Goal: Transaction & Acquisition: Purchase product/service

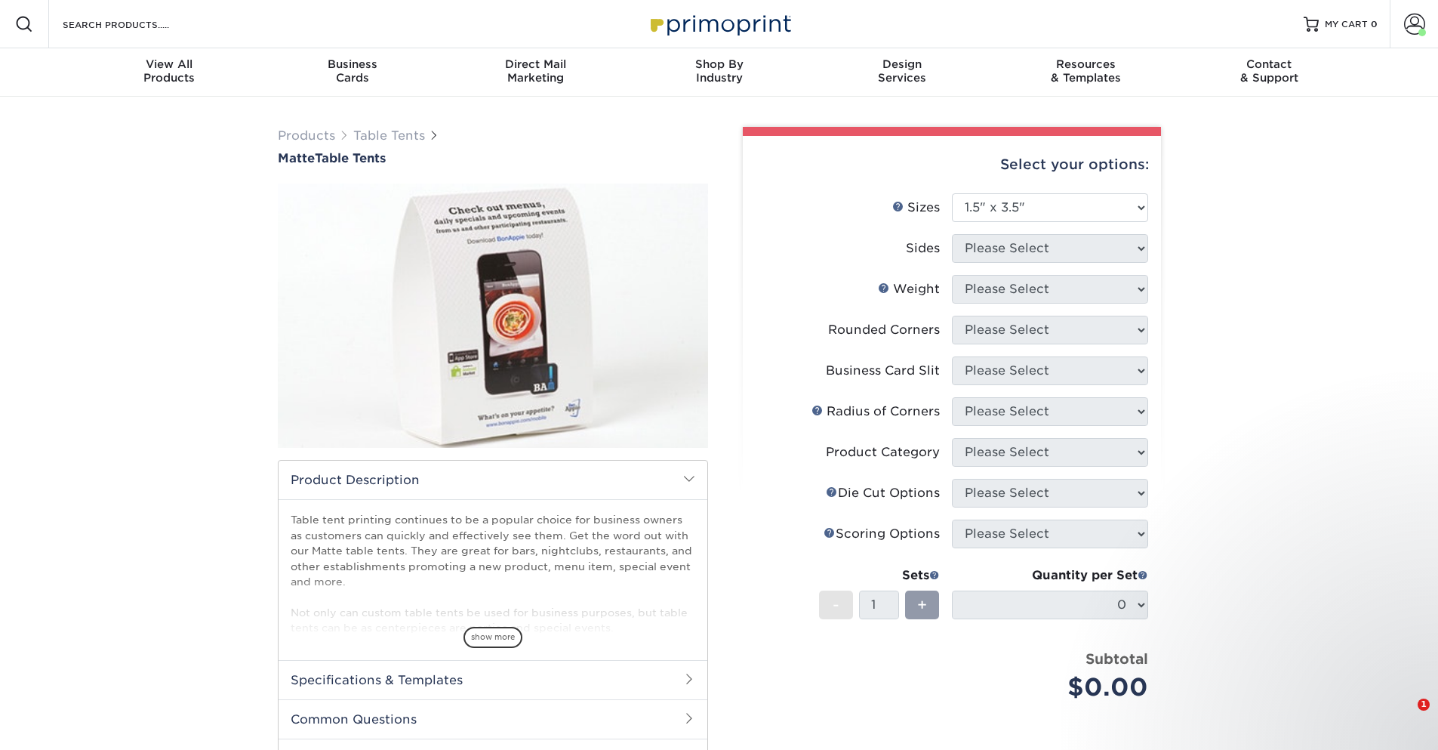
select select "1.50x3.50"
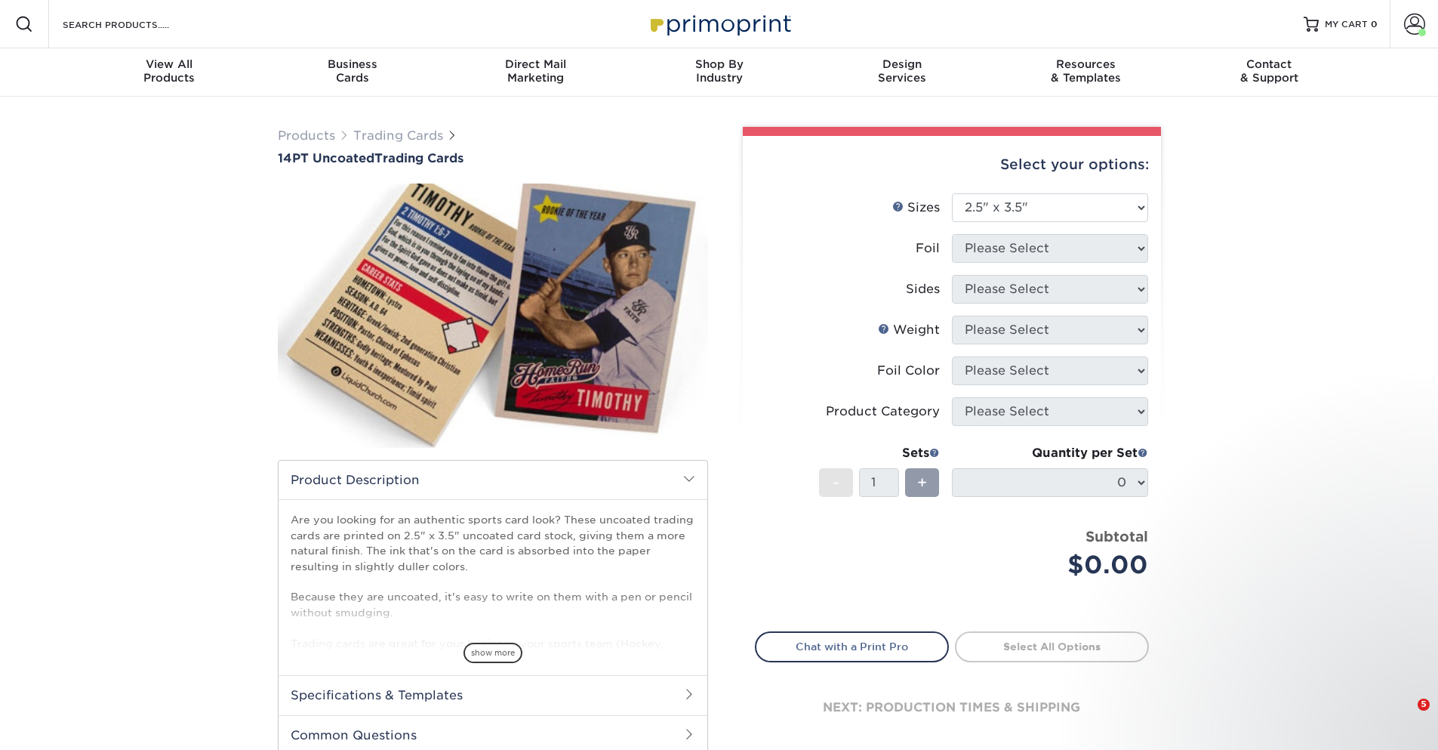
select select "2.50x3.50"
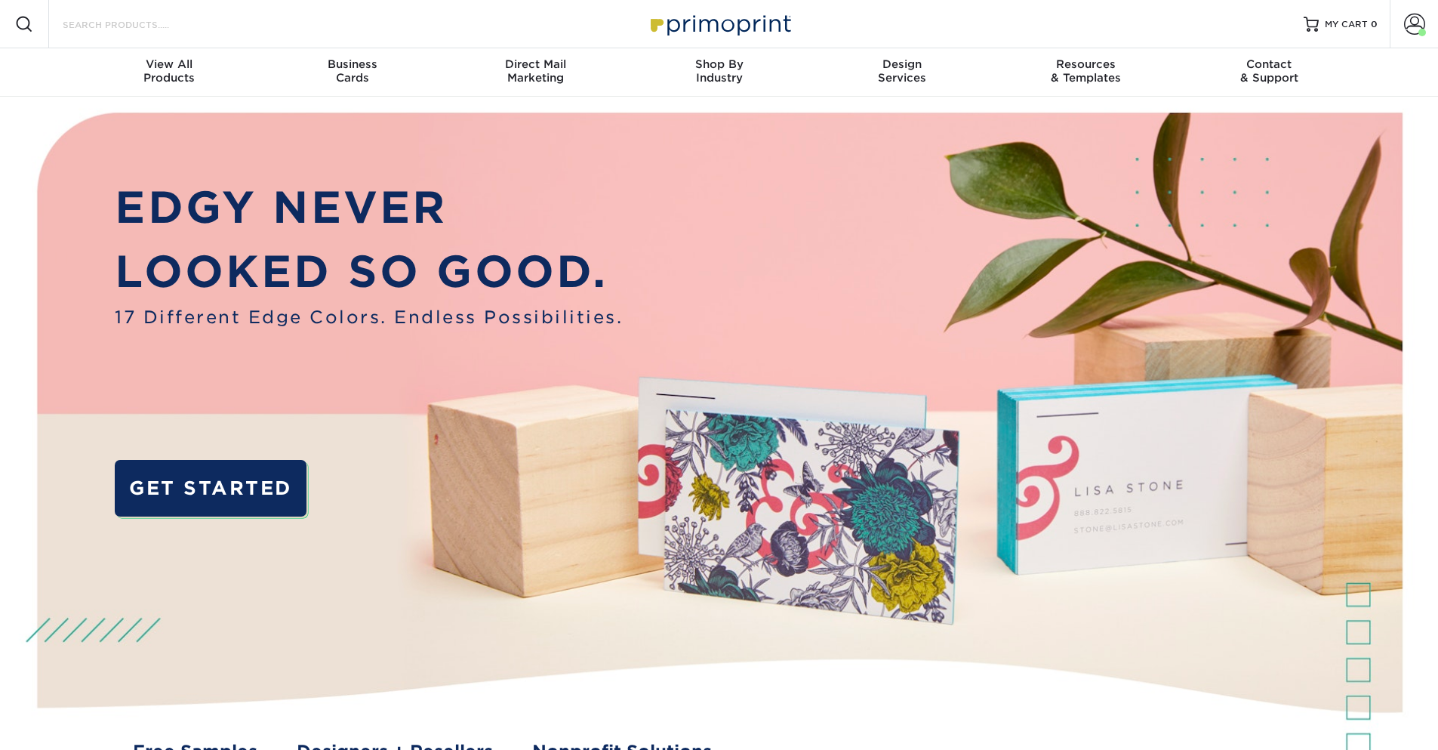
click at [130, 26] on input "Search Products" at bounding box center [134, 24] width 147 height 18
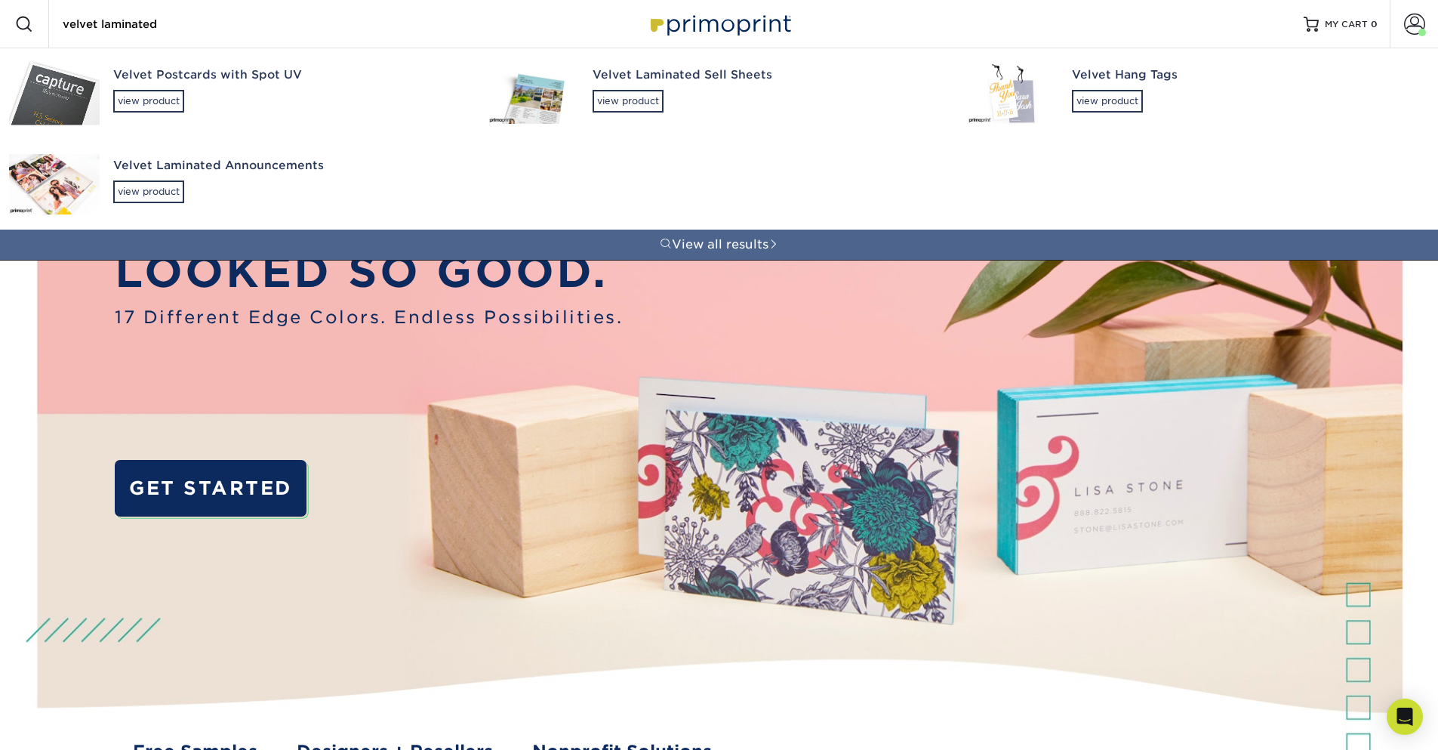
type input "velvet"
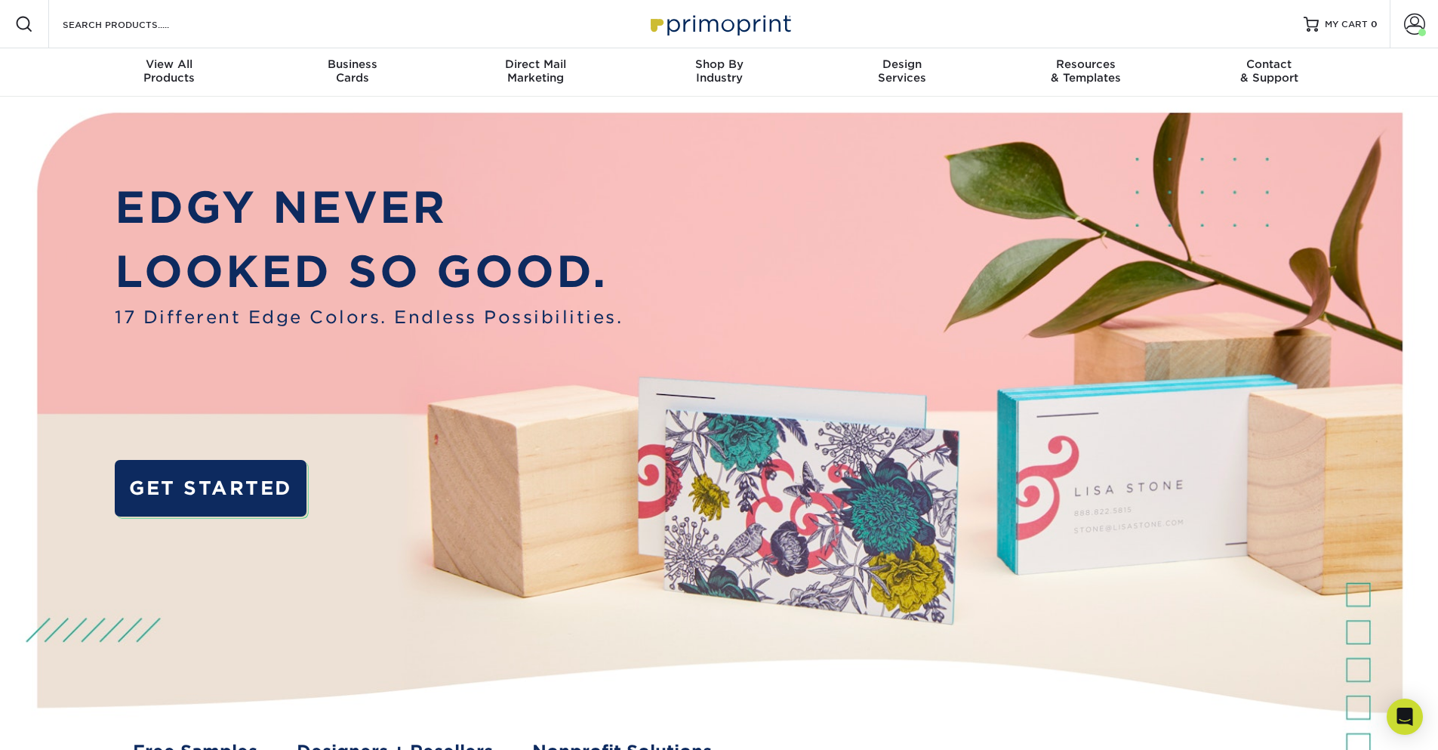
click at [209, 16] on div "Resources Menu Search Products View all results Account Welcome, Brandon Busine…" at bounding box center [719, 24] width 1438 height 48
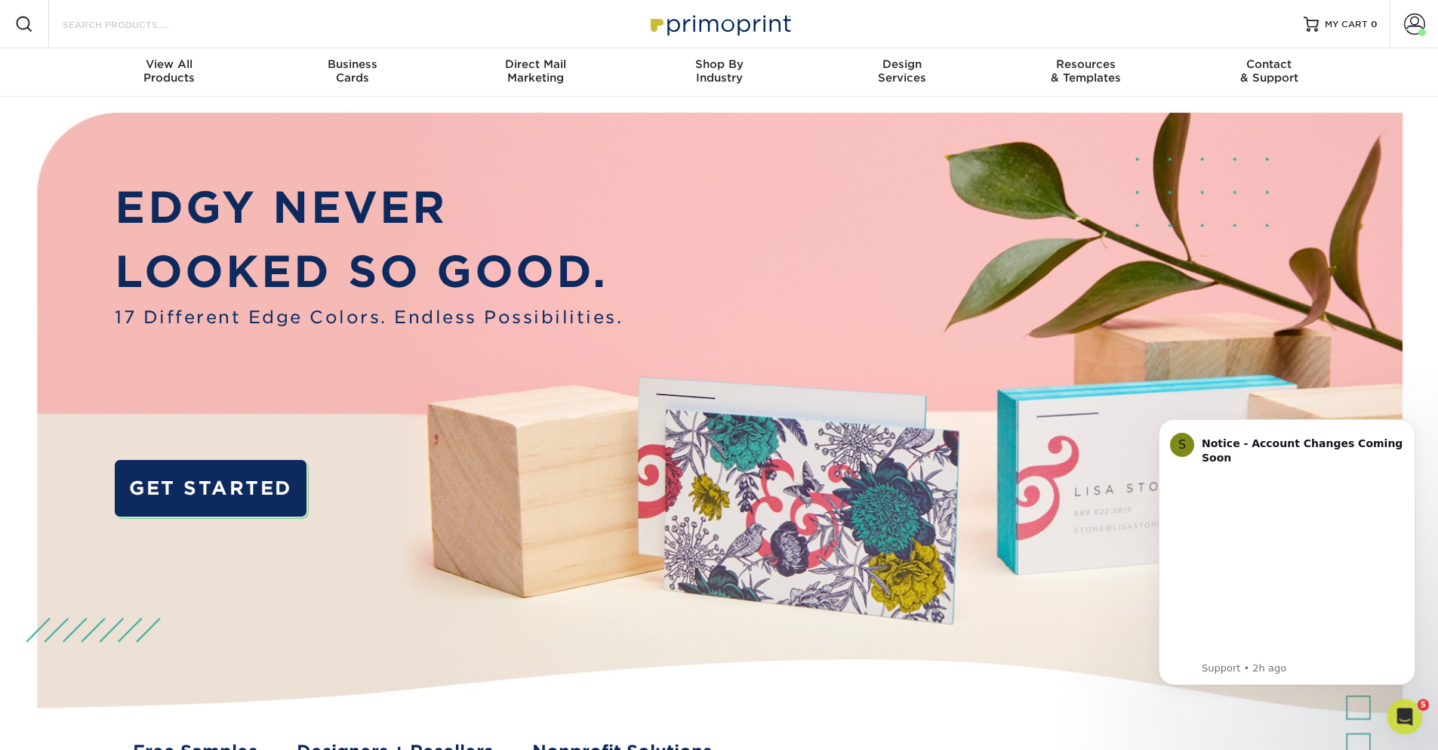
click at [120, 28] on input "Search Products" at bounding box center [134, 24] width 147 height 18
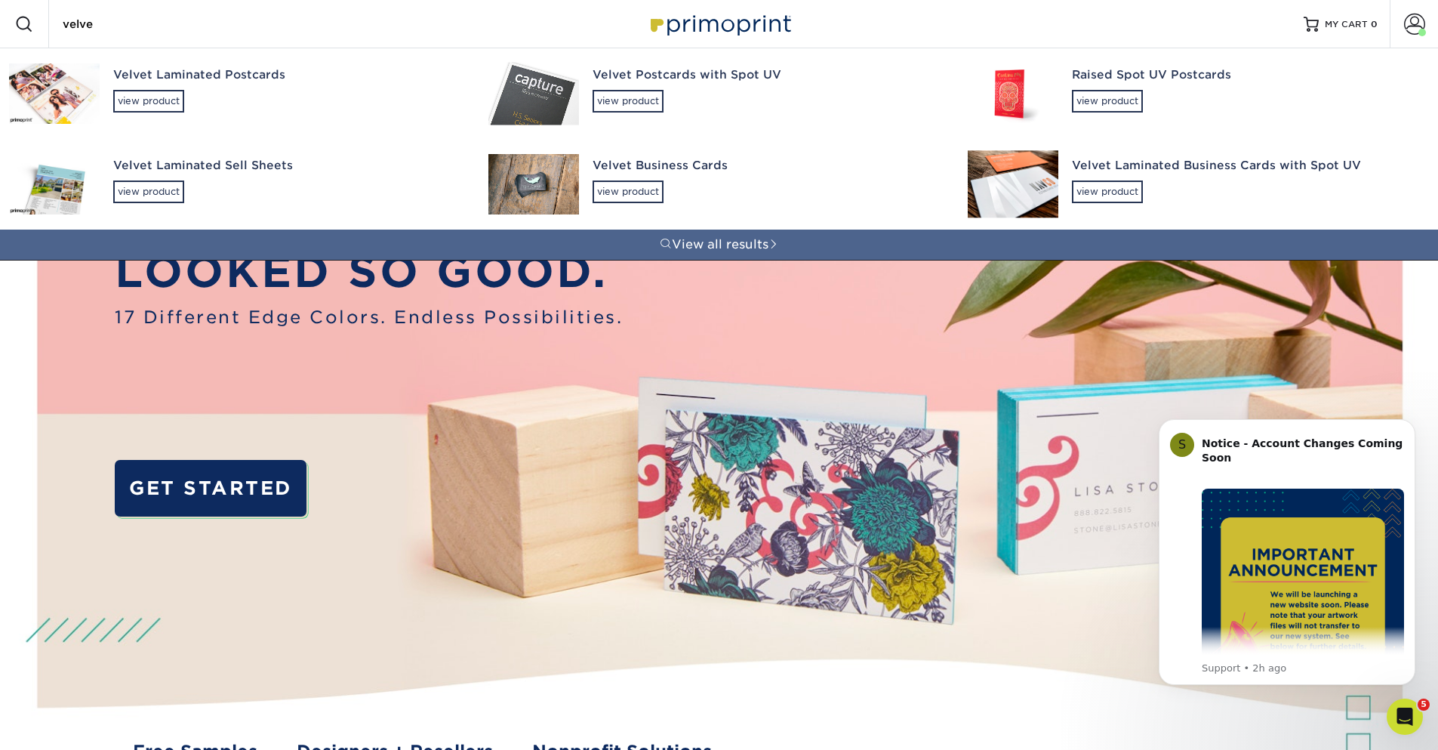
type input "velvet"
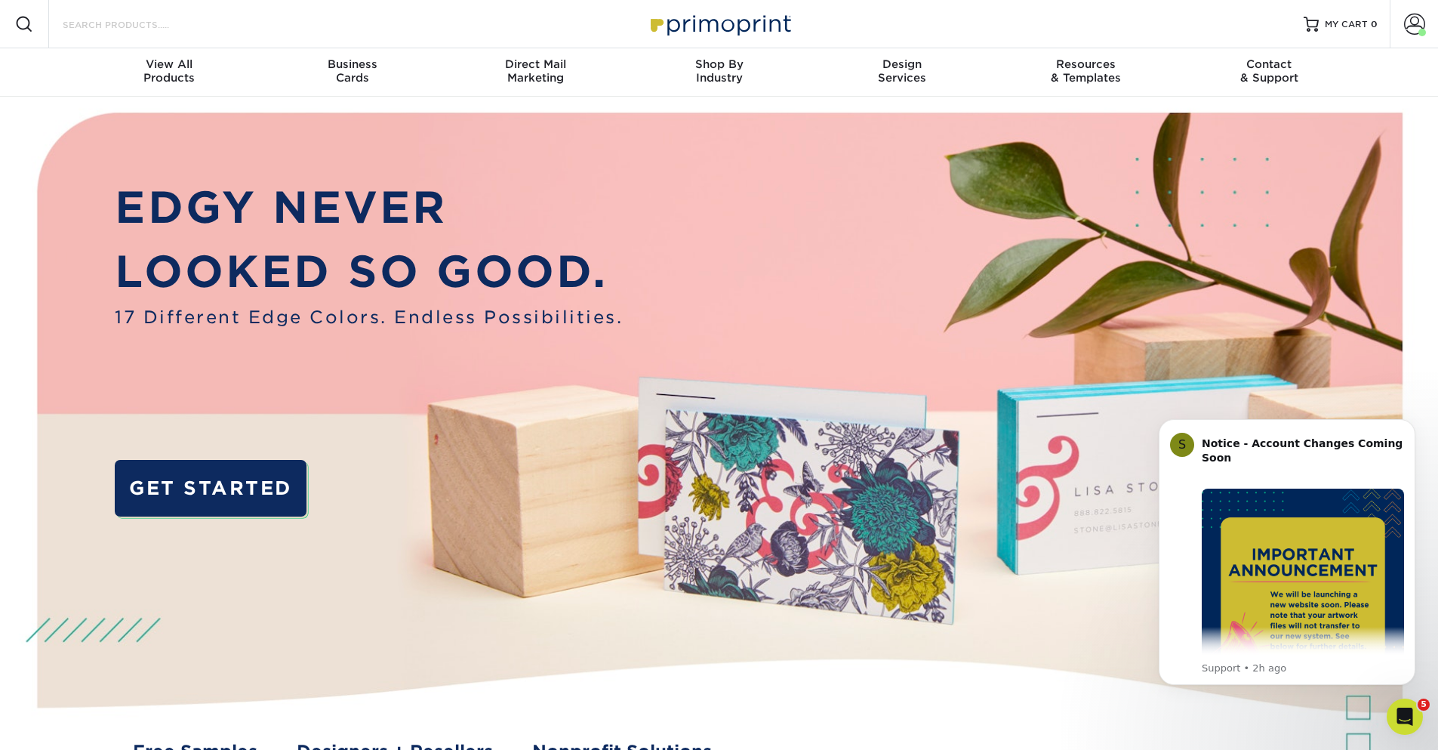
click at [148, 25] on input "Search Products" at bounding box center [134, 24] width 147 height 18
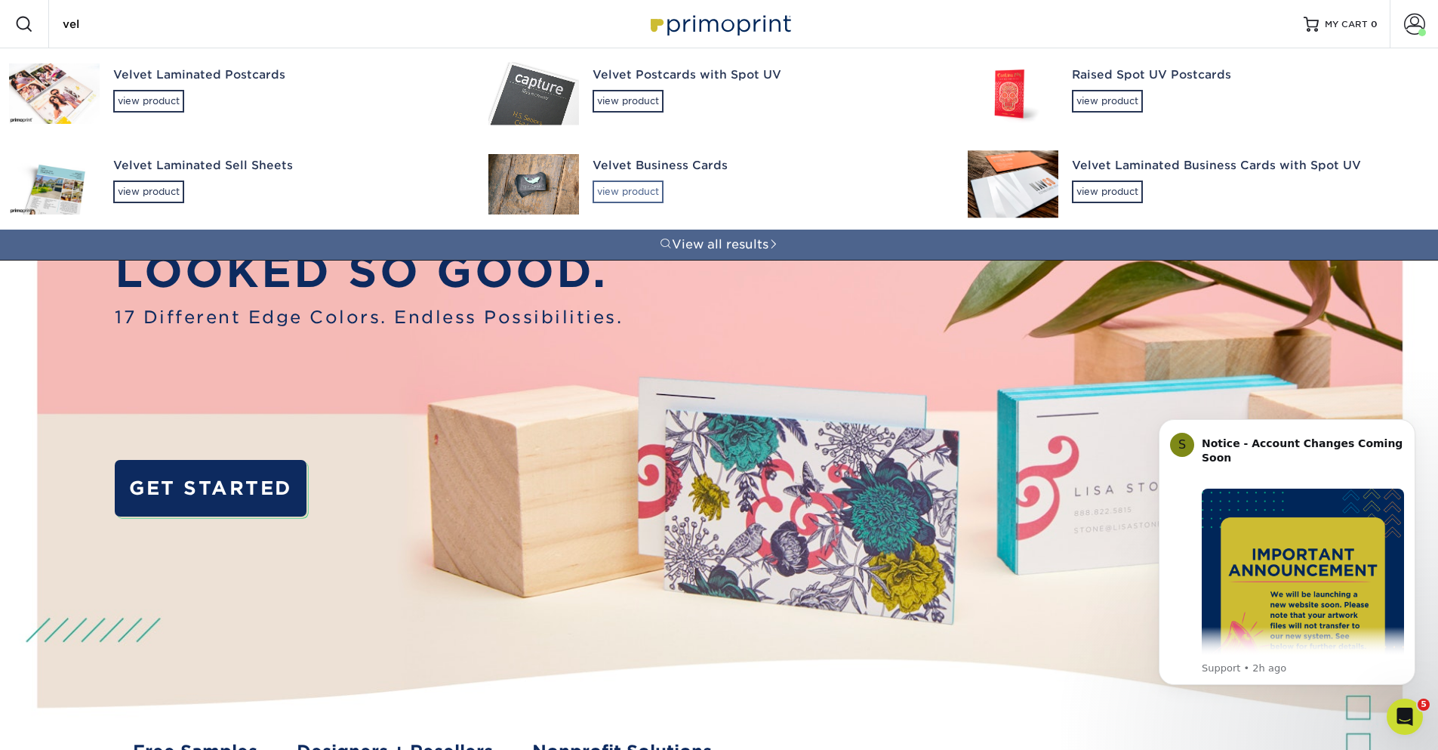
type input "vel"
click at [637, 196] on div "view product" at bounding box center [628, 191] width 71 height 23
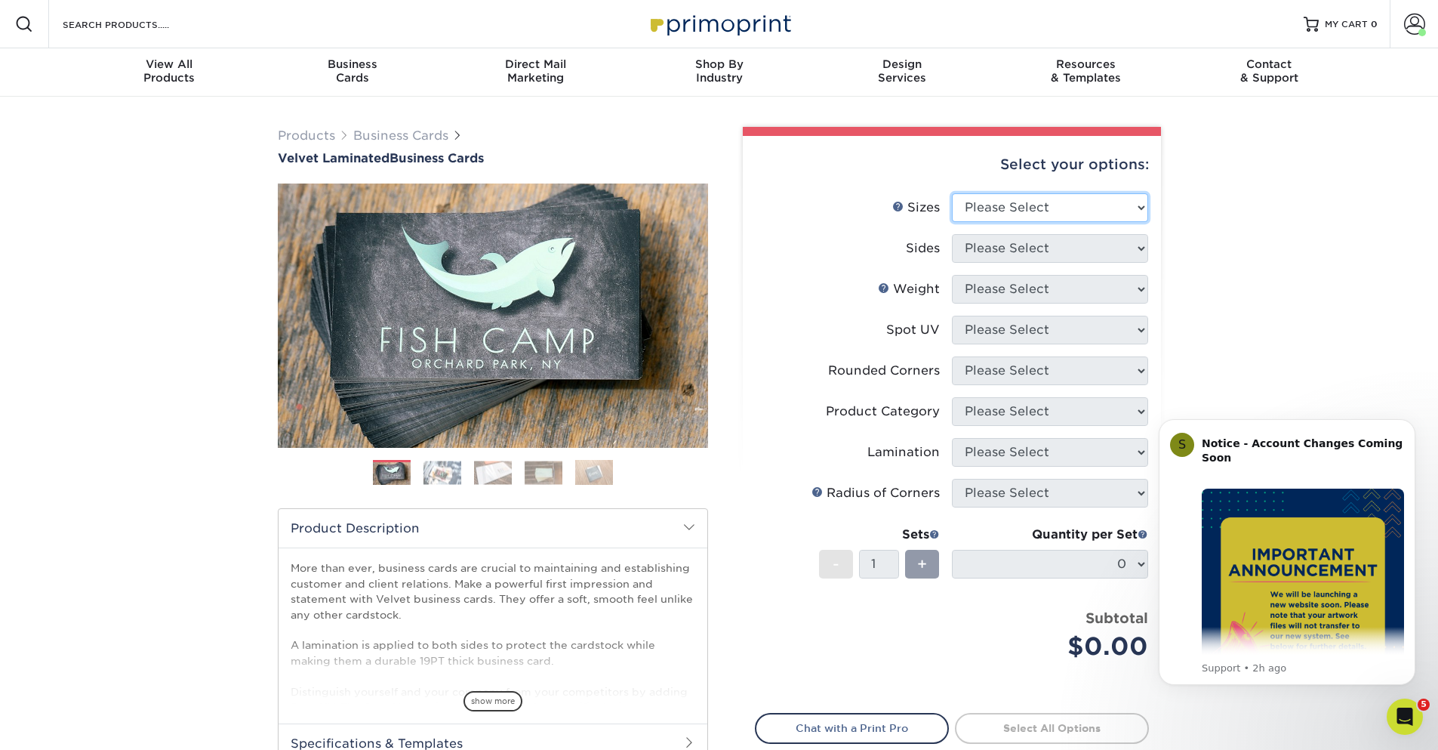
click at [986, 217] on select "Please Select 1.5" x 3.5" - Mini 1.75" x 3.5" - Mini 2" x 2" - Square 2" x 3" -…" at bounding box center [1050, 207] width 196 height 29
click at [995, 209] on select "Please Select 1.5" x 3.5" - Mini 1.75" x 3.5" - Mini 2" x 2" - Square 2" x 3" -…" at bounding box center [1050, 207] width 196 height 29
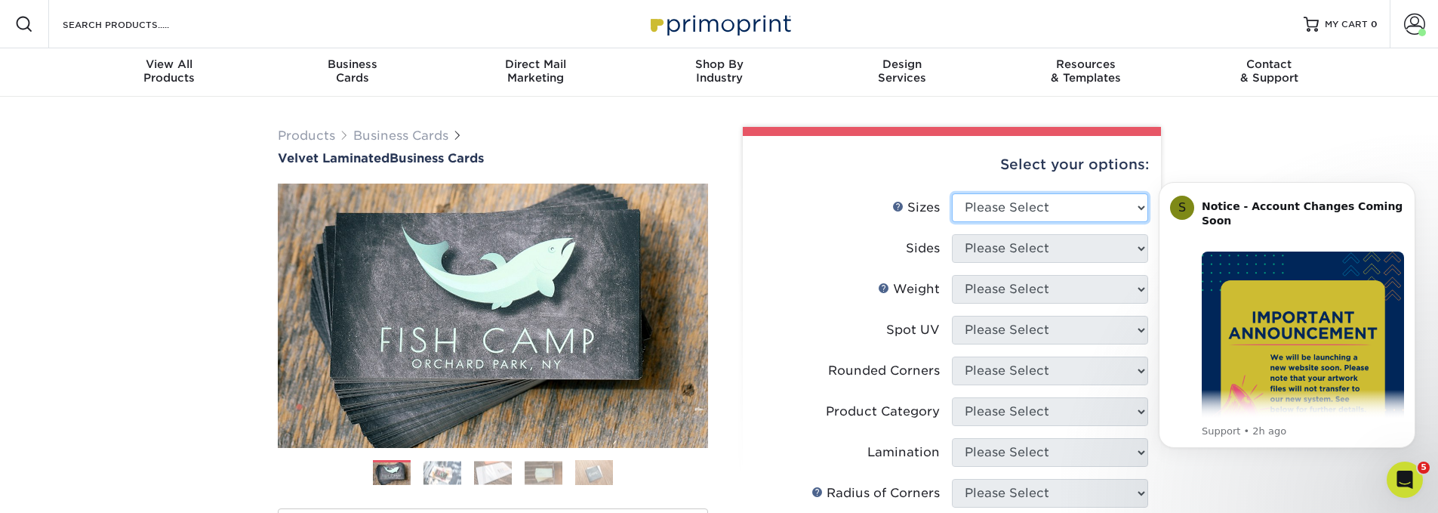
select select "2.00x3.50"
click at [952, 193] on select "Please Select 1.5" x 3.5" - Mini 1.75" x 3.5" - Mini 2" x 2" - Square 2" x 3" -…" at bounding box center [1050, 207] width 196 height 29
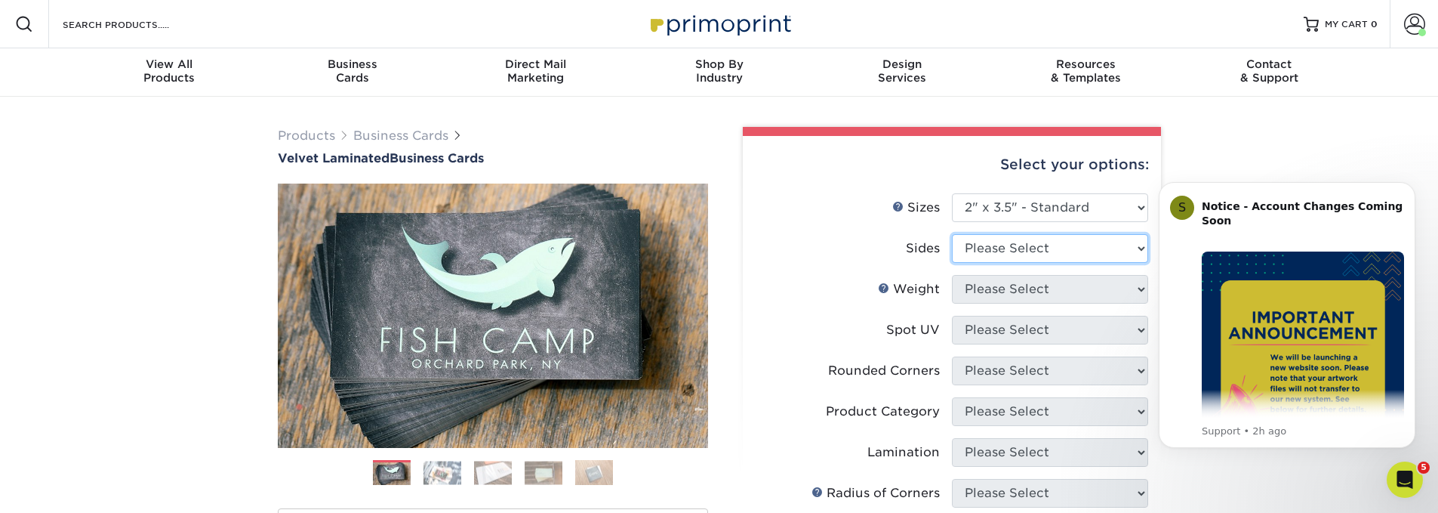
select select "13abbda7-1d64-4f25-8bb2-c179b224825d"
click at [952, 234] on select "Please Select Print Both Sides Print Front Only" at bounding box center [1050, 248] width 196 height 29
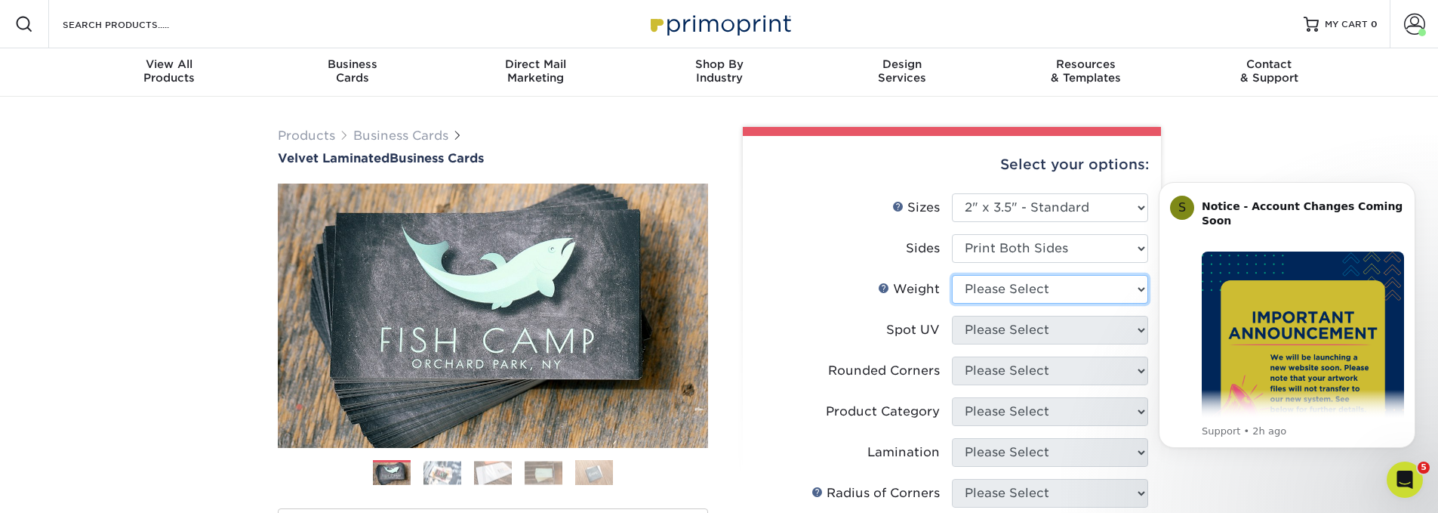
select select "16PT"
click at [952, 275] on select "Please Select 16PT" at bounding box center [1050, 289] width 196 height 29
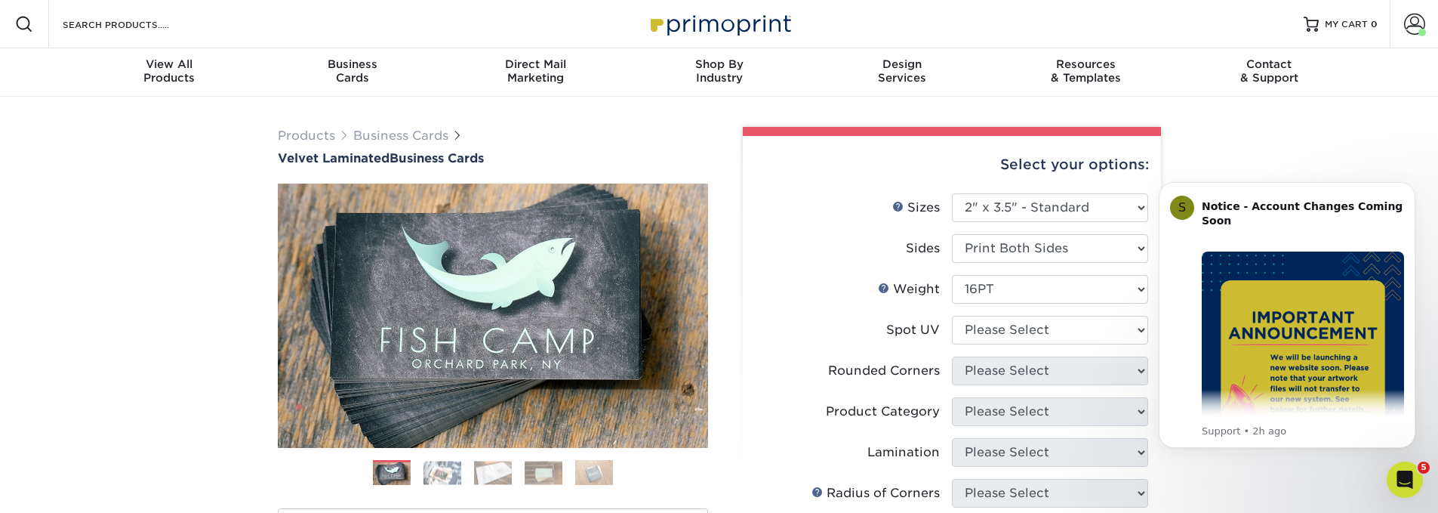
click at [1015, 312] on li "Weight Help Weight Please Select 16PT" at bounding box center [952, 295] width 393 height 41
select select "3"
click at [952, 316] on select "Please Select No Spot UV Front and Back (Both Sides) Front Only Back Only" at bounding box center [1050, 330] width 196 height 29
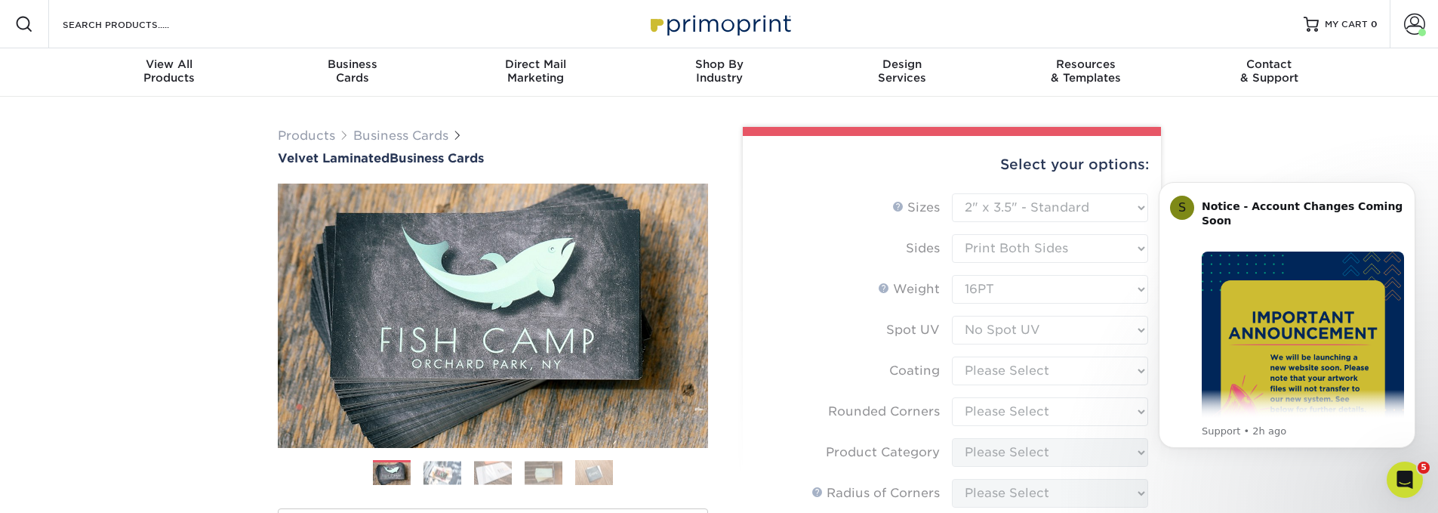
click at [1036, 369] on form "Sizes Help Sizes Please Select 1.5" x 3.5" - Mini 1.75" x 3.5" - Mini 2" x 2" -…" at bounding box center [952, 444] width 394 height 502
type input "ec0ee8c4-b542-4e48-bfc7-895203d9968f"
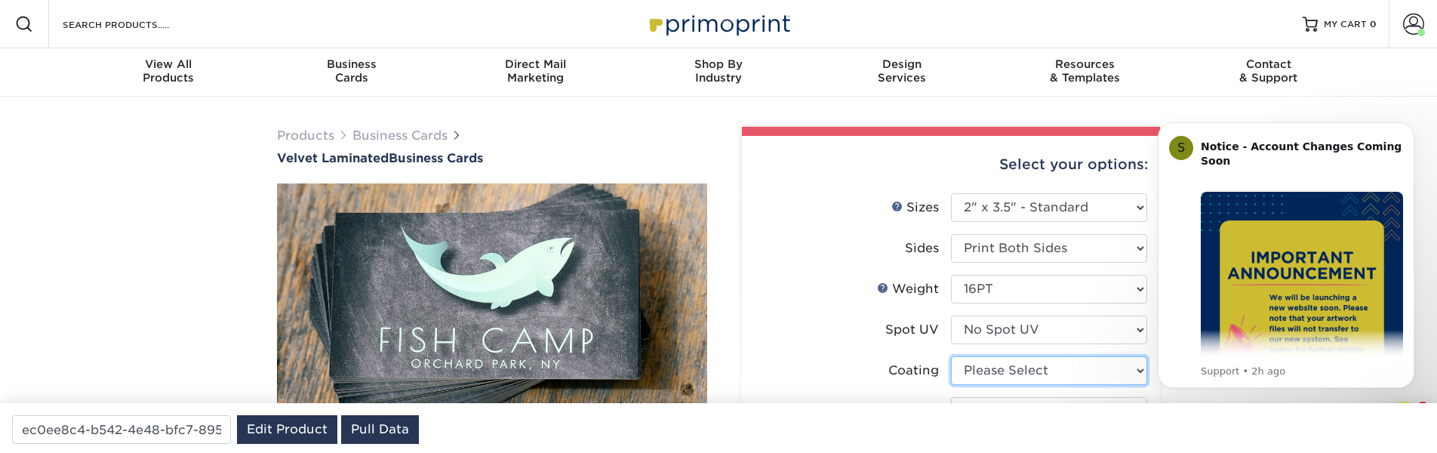
select select "3e7618de-abca-4bda-9f97-8b9129e913d8"
click at [951, 356] on select at bounding box center [1049, 370] width 196 height 29
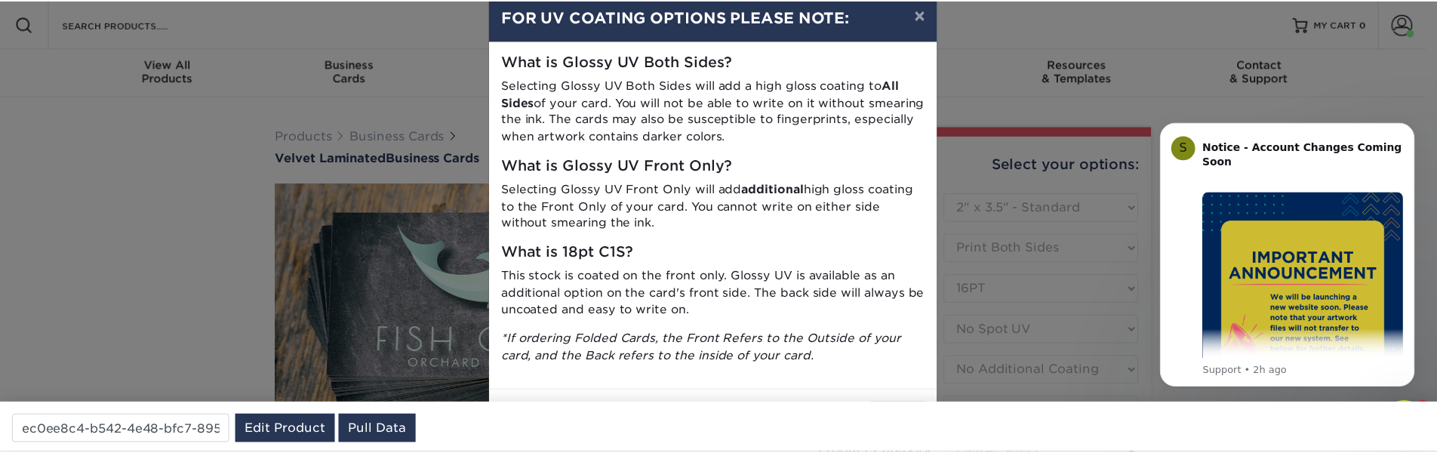
scroll to position [41, 0]
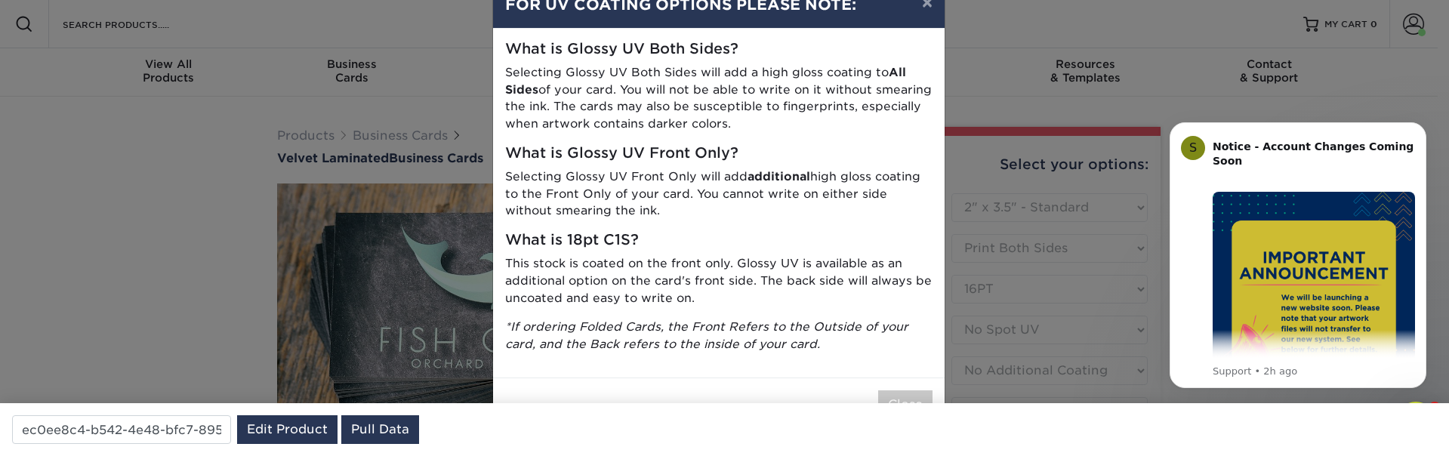
click at [1098, 287] on div "× FOR UV COATING OPTIONS PLEASE NOTE: What is Glossy UV Both Sides? Selecting G…" at bounding box center [724, 226] width 1449 height 453
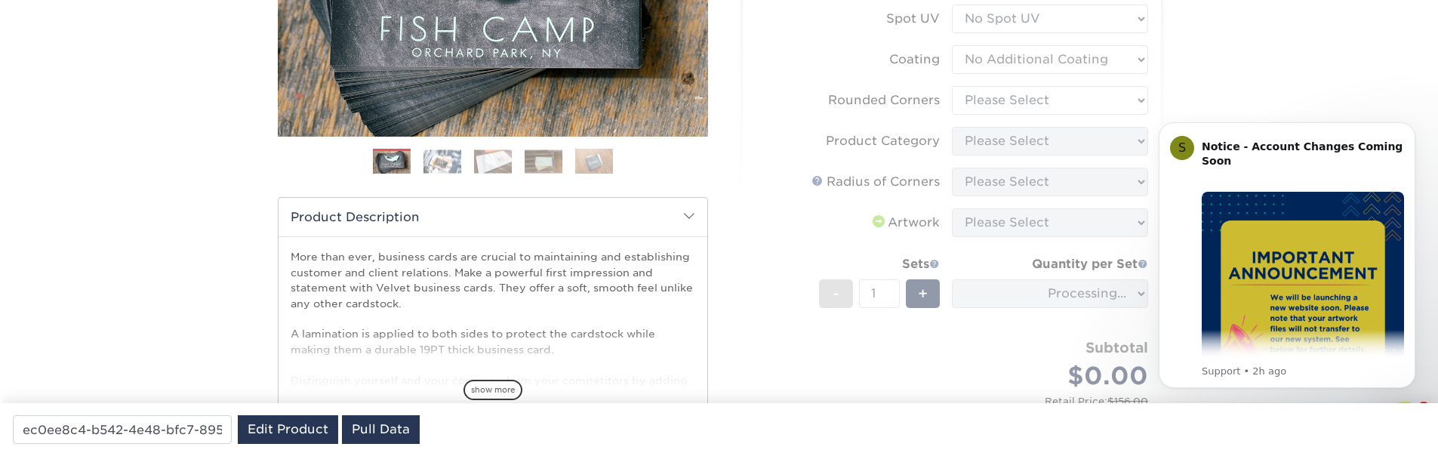
scroll to position [362, 0]
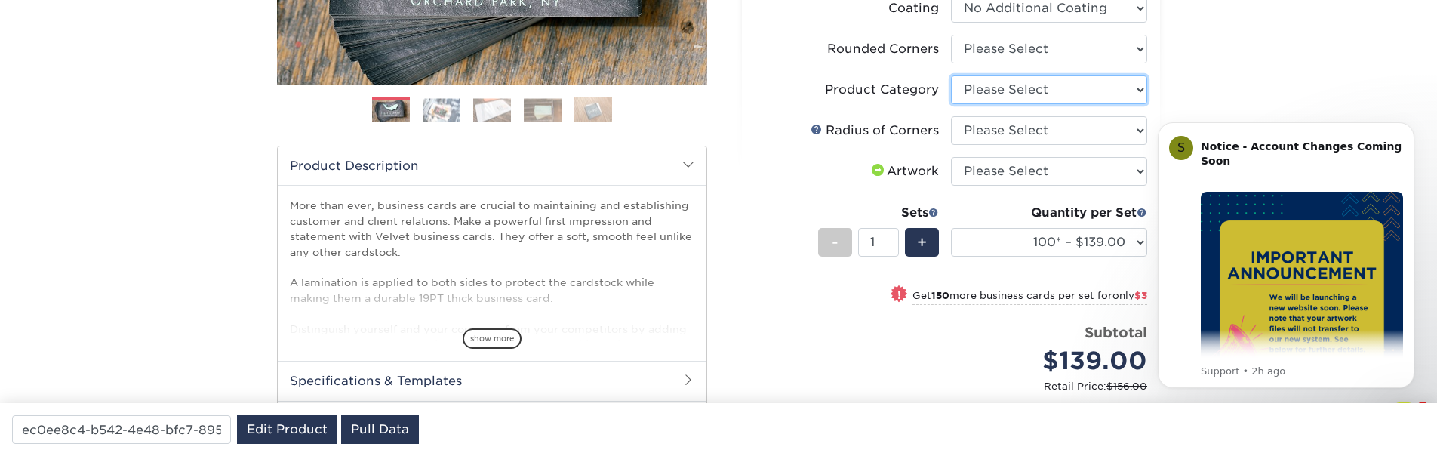
drag, startPoint x: 1005, startPoint y: 98, endPoint x: 1018, endPoint y: 49, distance: 50.9
click at [1018, 49] on ul "Sizes Help Sizes Please Select 1.5" x 3.5" - Mini 1.75" x 3.5" - Mini 2" x 2" -…" at bounding box center [951, 121] width 394 height 581
drag, startPoint x: 1003, startPoint y: 87, endPoint x: 989, endPoint y: 57, distance: 32.7
click at [989, 57] on ul "Sizes Help Sizes Please Select 1.5" x 3.5" - Mini 1.75" x 3.5" - Mini 2" x 2" -…" at bounding box center [951, 121] width 394 height 581
select select "0"
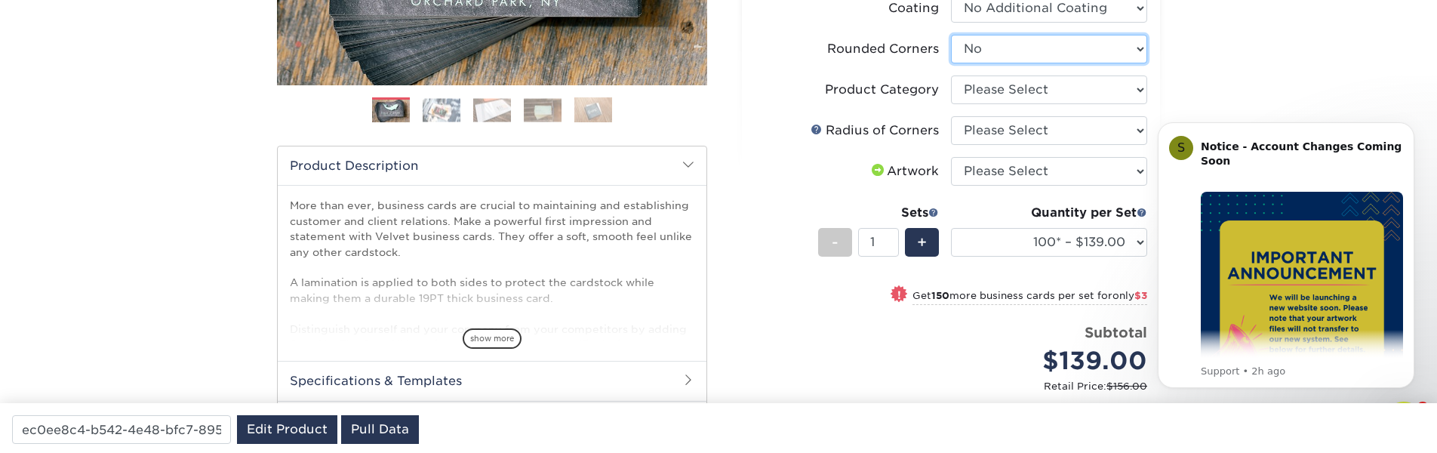
click at [951, 35] on select "Please Select Yes - Round 2 Corners Yes - Round 4 Corners No" at bounding box center [1049, 49] width 196 height 29
select select
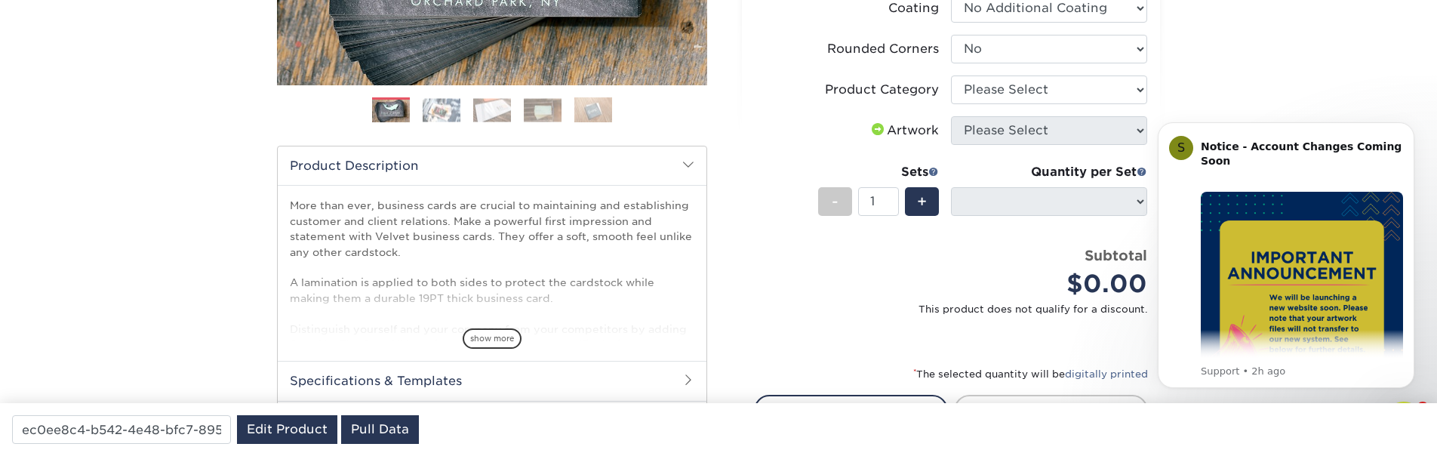
click at [984, 103] on li "Product Category Please Select Business Cards" at bounding box center [951, 95] width 393 height 41
select select "3b5148f1-0588-4f88-a218-97bcfdce65c1"
click at [951, 75] on select "Please Select Business Cards" at bounding box center [1049, 89] width 196 height 29
drag, startPoint x: 1018, startPoint y: 45, endPoint x: 879, endPoint y: 131, distance: 164.4
click at [879, 131] on ul "Sizes Help Sizes Please Select 1.5" x 3.5" - Mini 1.75" x 3.5" - Mini 2" x 2" -…" at bounding box center [952, 83] width 394 height 504
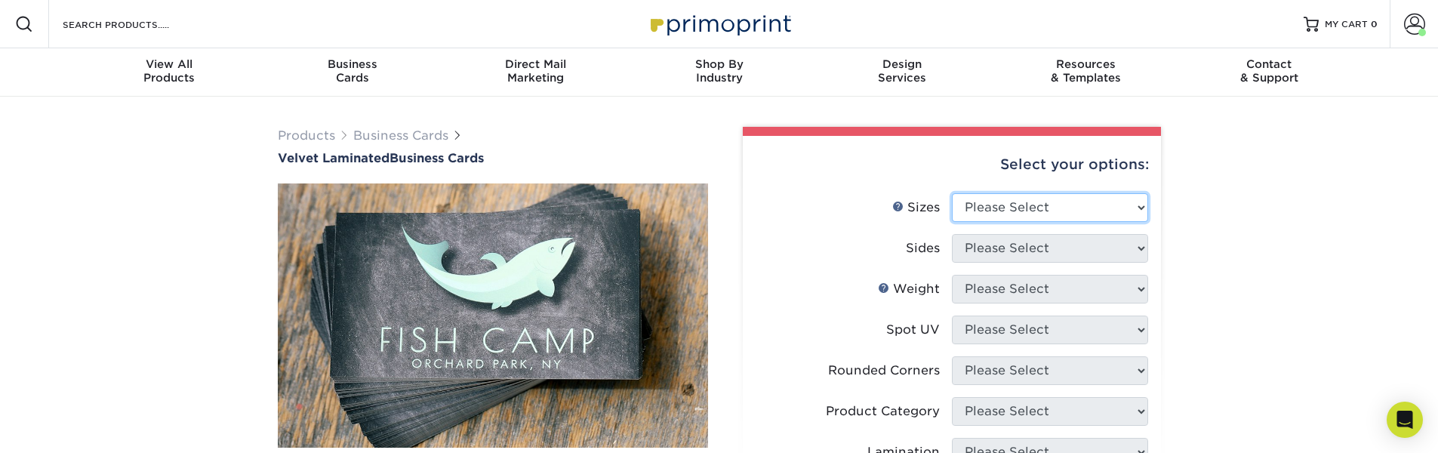
select select "2.00x3.50"
click at [952, 193] on select "Please Select 1.5" x 3.5" - Mini 1.75" x 3.5" - Mini 2" x 2" - Square 2" x 3" -…" at bounding box center [1050, 207] width 196 height 29
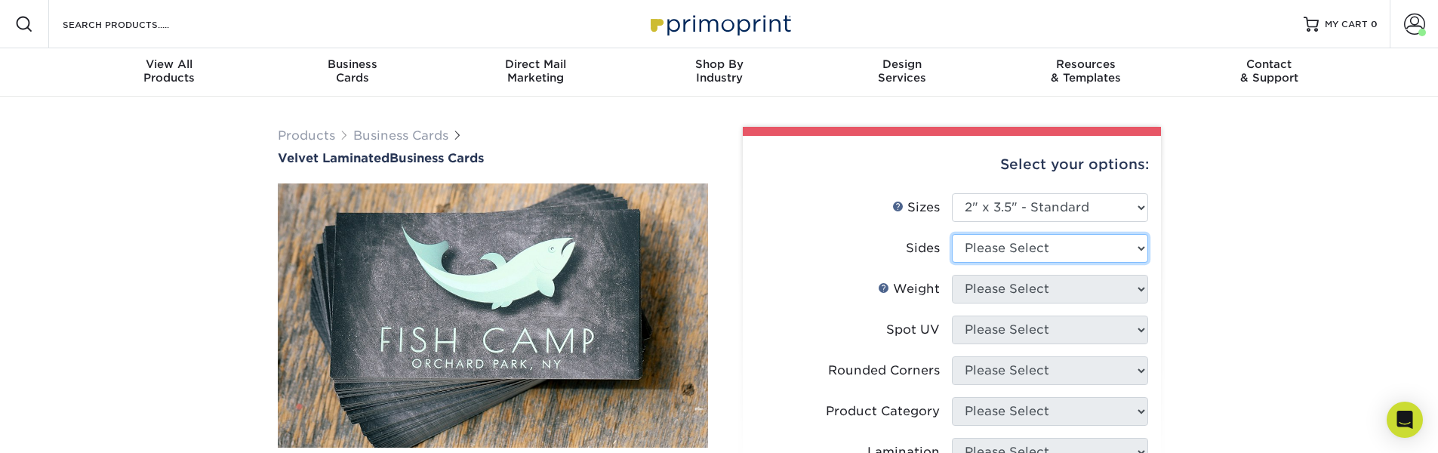
select select "13abbda7-1d64-4f25-8bb2-c179b224825d"
click at [952, 234] on select "Please Select Print Both Sides Print Front Only" at bounding box center [1050, 248] width 196 height 29
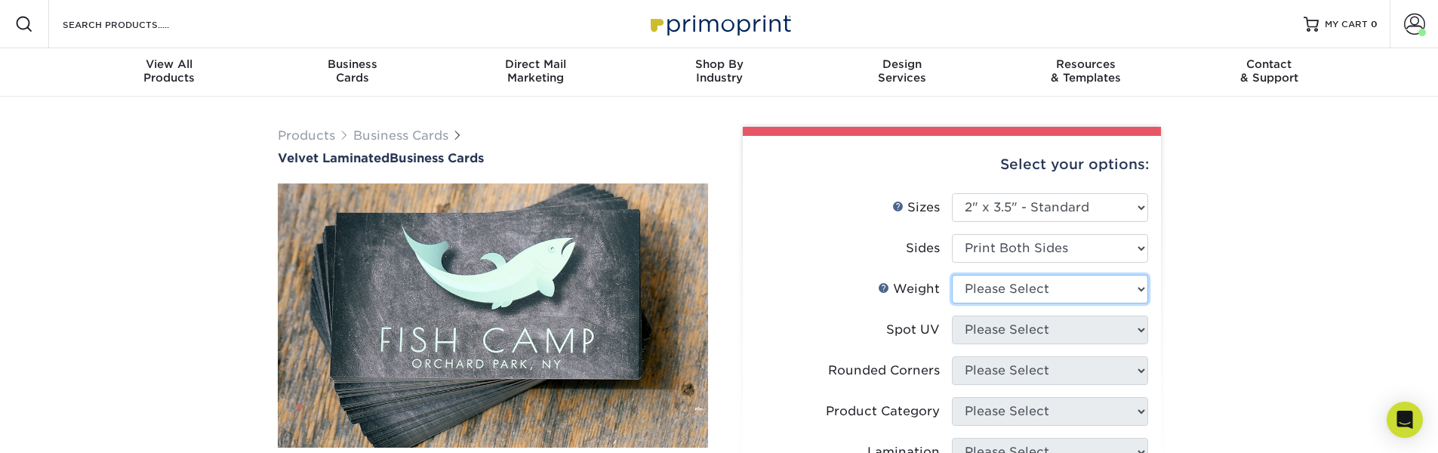
select select "16PT"
click at [952, 275] on select "Please Select 16PT" at bounding box center [1050, 289] width 196 height 29
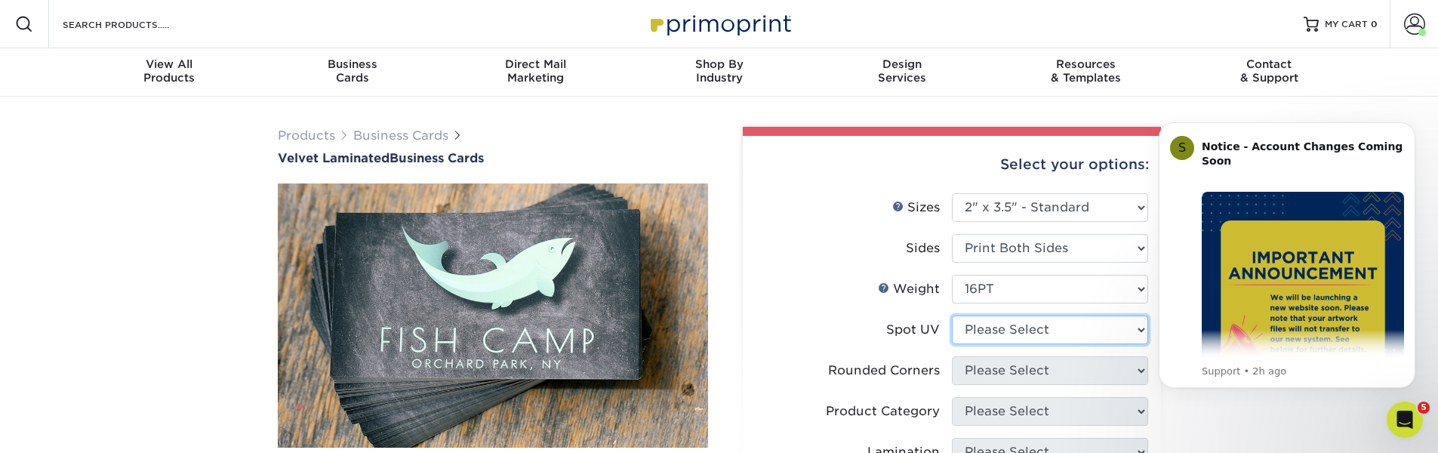
select select "3"
click at [952, 316] on select "Please Select No Spot UV Front and Back (Both Sides) Front Only Back Only" at bounding box center [1050, 330] width 196 height 29
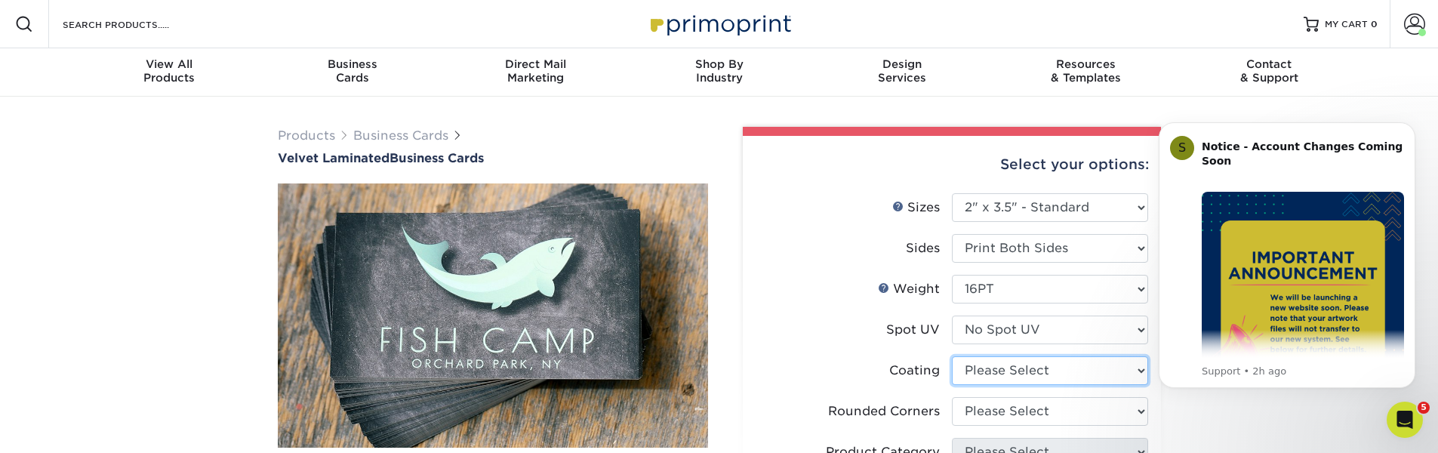
select select "3e7618de-abca-4bda-9f97-8b9129e913d8"
click at [952, 356] on select at bounding box center [1050, 370] width 196 height 29
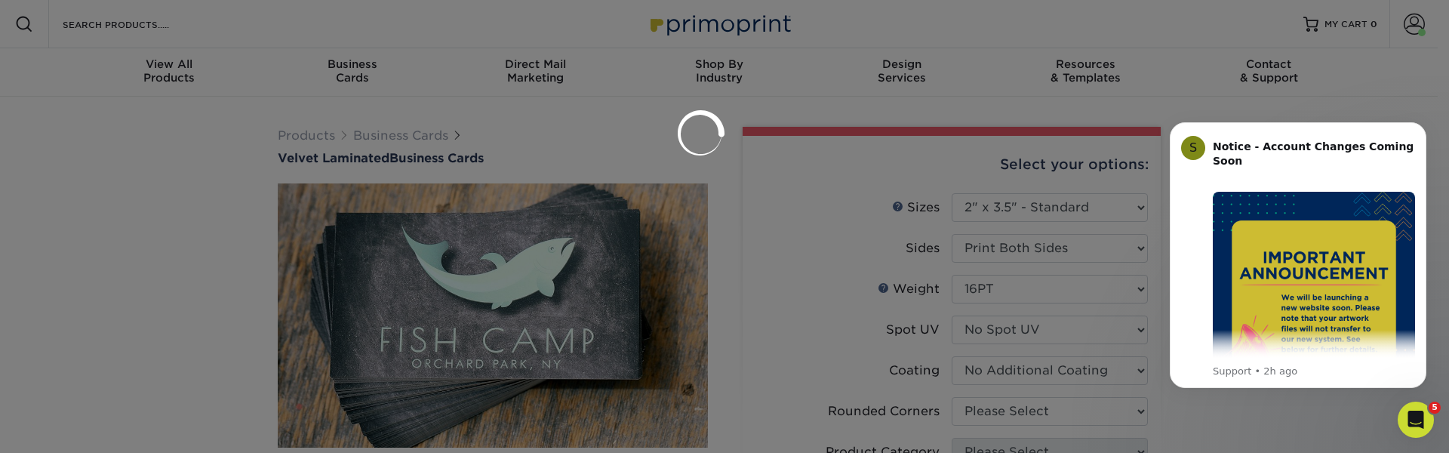
click at [1012, 408] on div at bounding box center [724, 226] width 1449 height 453
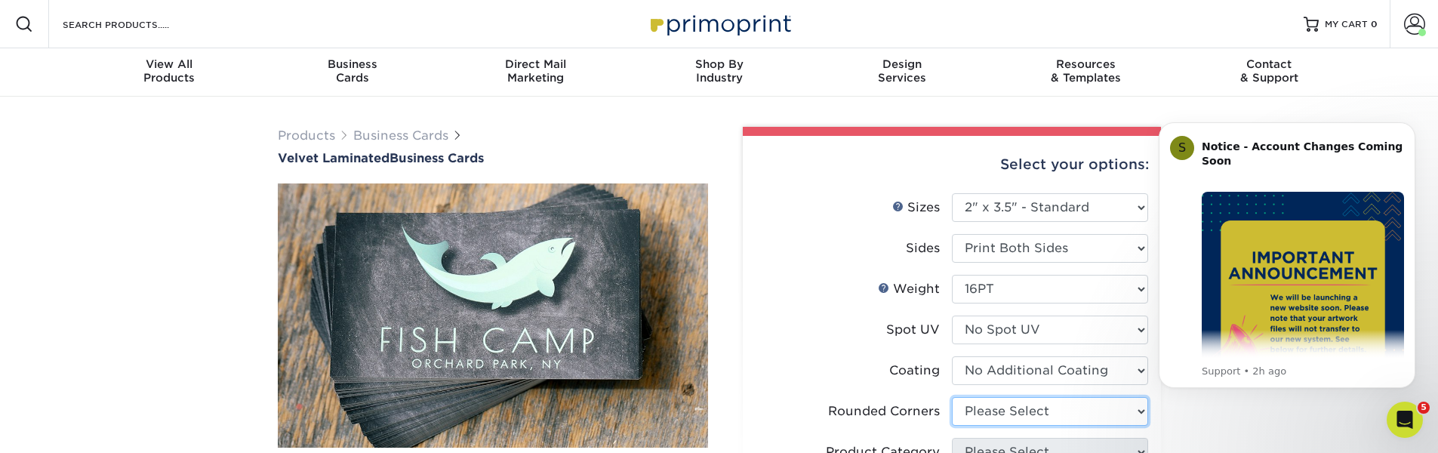
select select "0"
click at [952, 397] on select "Please Select Yes - Round 2 Corners Yes - Round 4 Corners No" at bounding box center [1050, 411] width 196 height 29
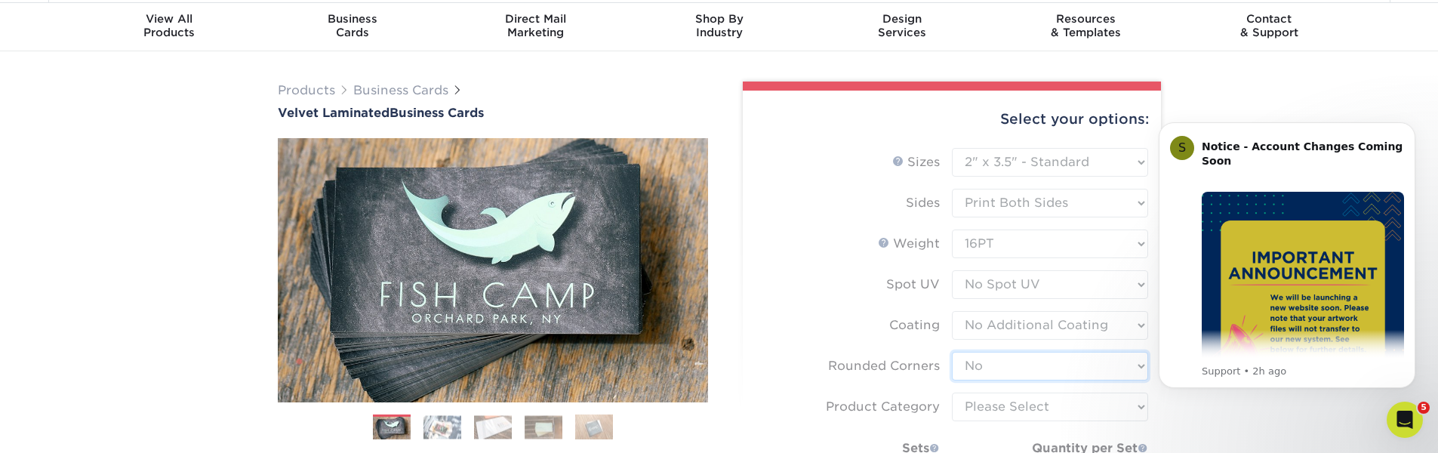
scroll to position [181, 0]
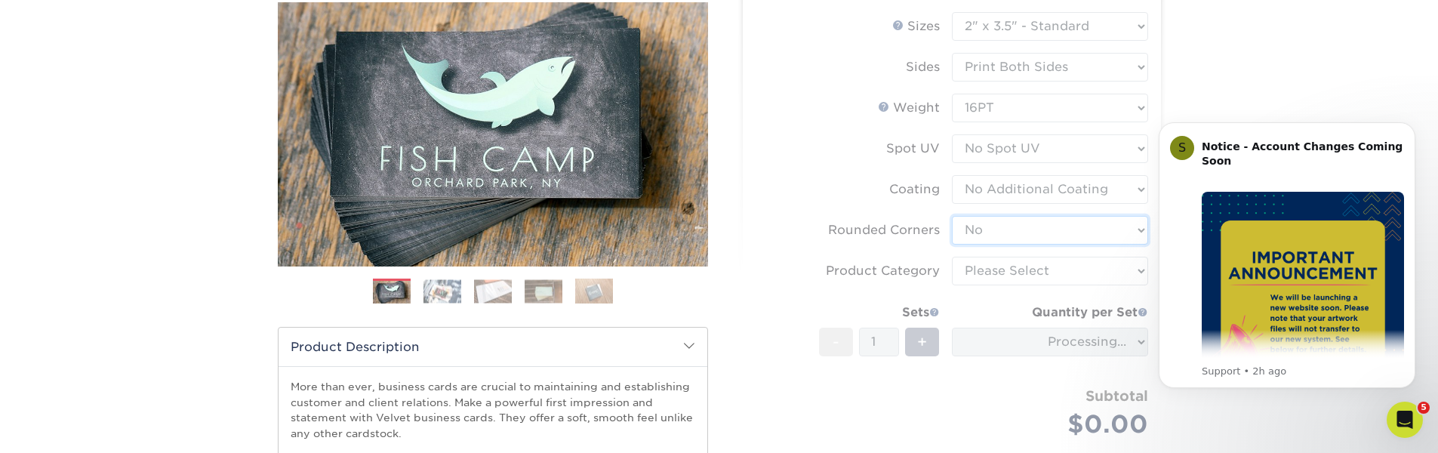
type input "e10fbe35-2ed2-4f12-83cf-243d3d8b8135"
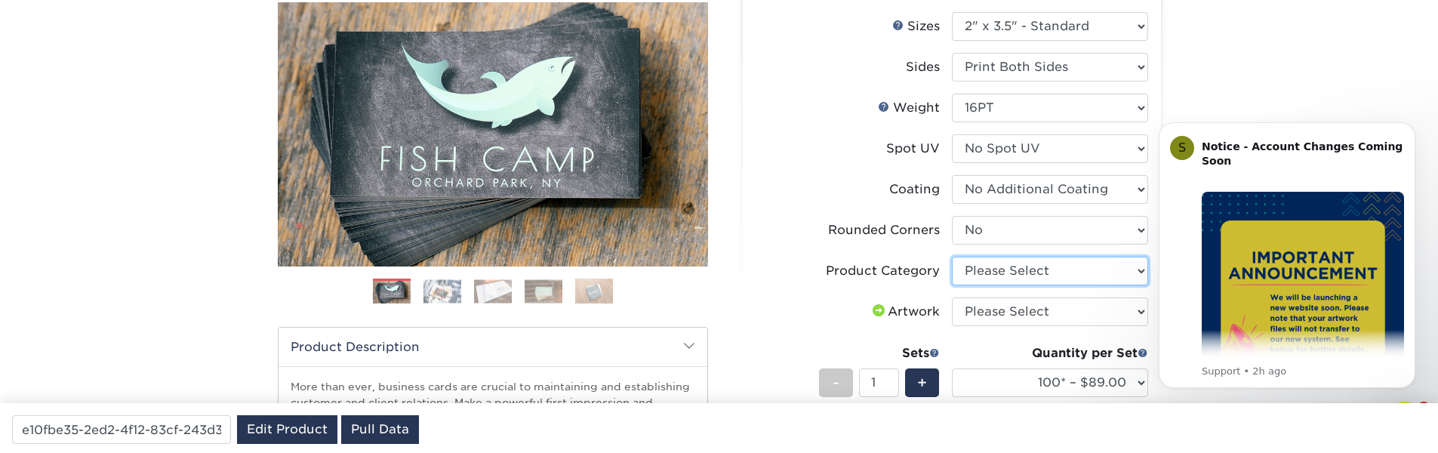
select select "3b5148f1-0588-4f88-a218-97bcfdce65c1"
click at [952, 257] on select "Please Select Business Cards" at bounding box center [1050, 271] width 196 height 29
select select "upload"
click at [952, 297] on select "Please Select I will upload files I need a design - $100" at bounding box center [1050, 311] width 196 height 29
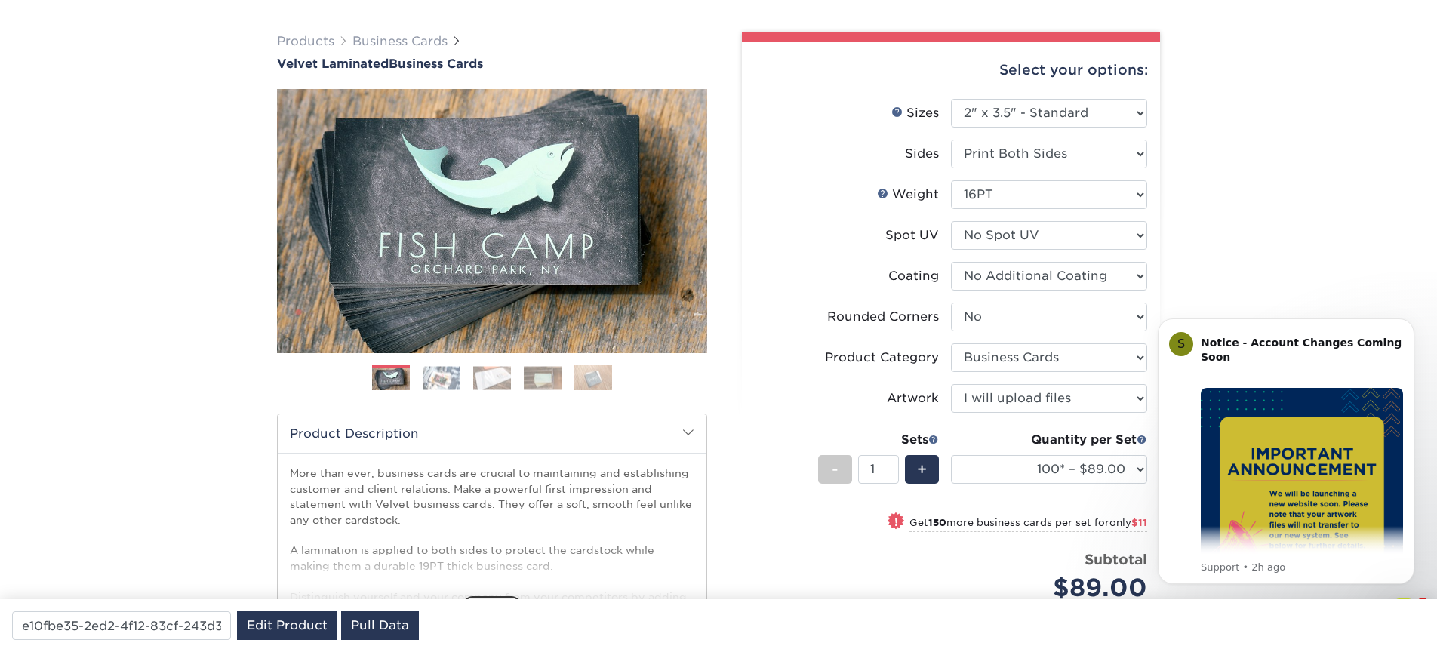
scroll to position [91, 0]
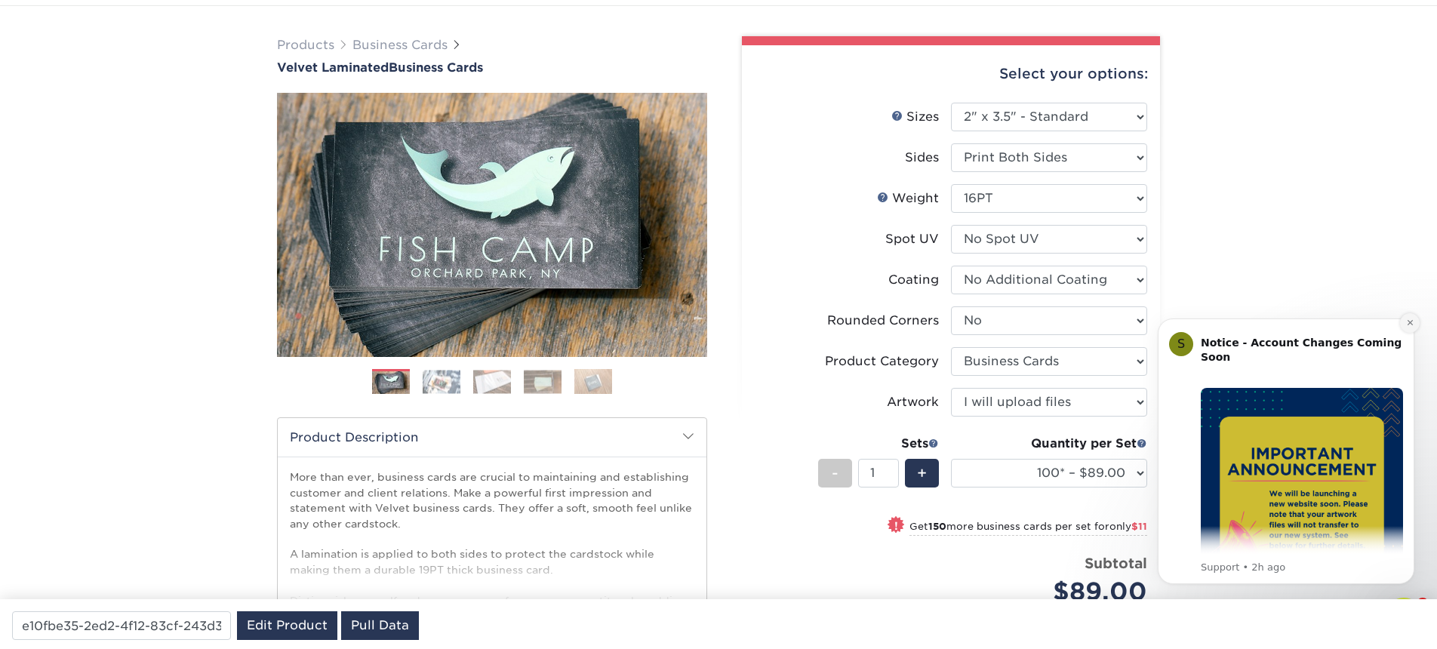
click at [1406, 321] on icon "Dismiss notification" at bounding box center [1410, 323] width 8 height 8
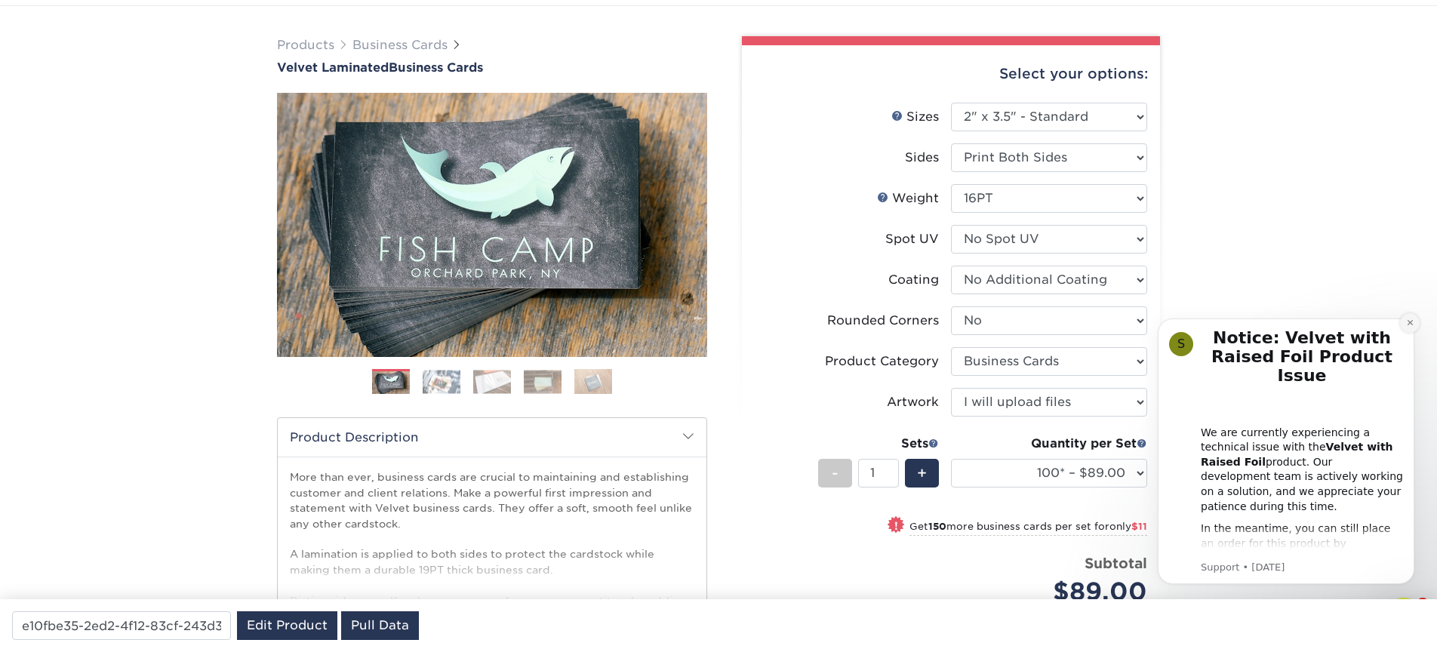
click at [1405, 321] on button "Dismiss notification" at bounding box center [1410, 323] width 20 height 20
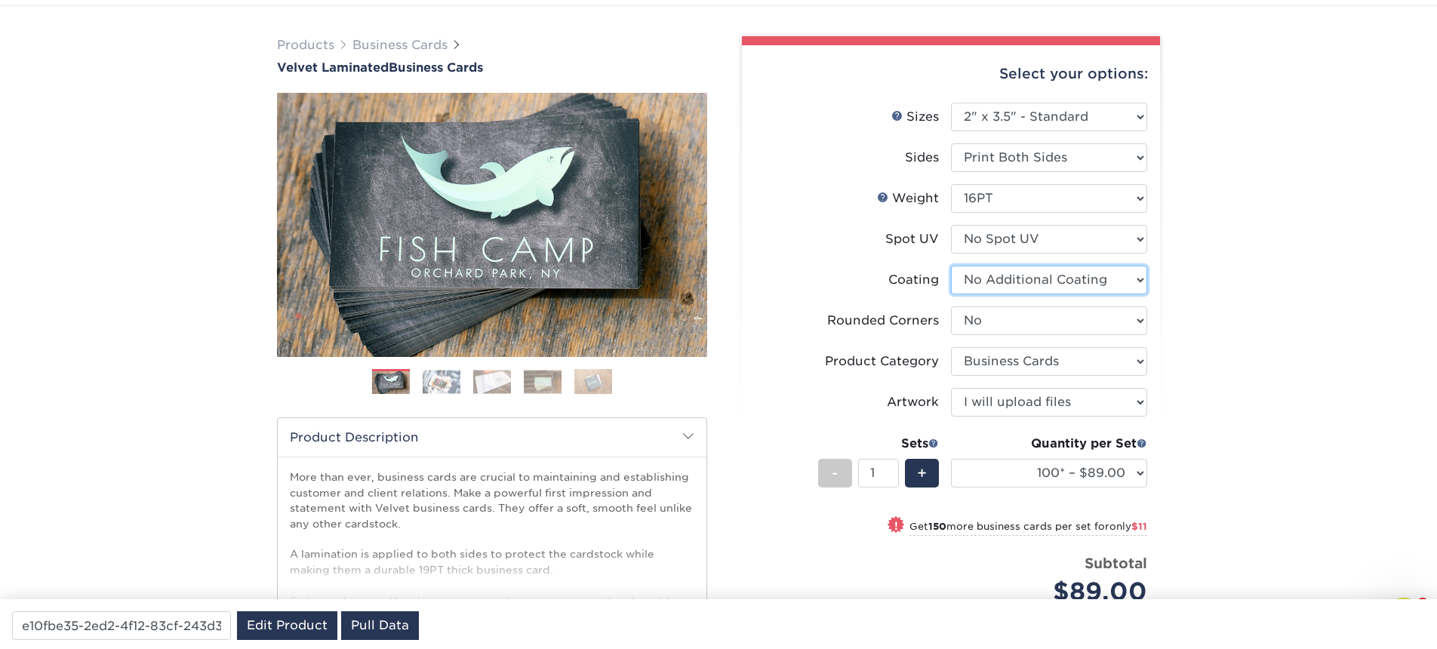
click at [1040, 275] on select at bounding box center [1049, 280] width 196 height 29
click at [1033, 241] on select "Please Select No Spot UV Front and Back (Both Sides) Front Only Back Only" at bounding box center [1049, 239] width 196 height 29
drag, startPoint x: 1021, startPoint y: 313, endPoint x: 1252, endPoint y: 370, distance: 237.1
click at [1252, 370] on div "Products Business Cards Velvet Laminated Business Cards Previous Next" at bounding box center [718, 442] width 1437 height 873
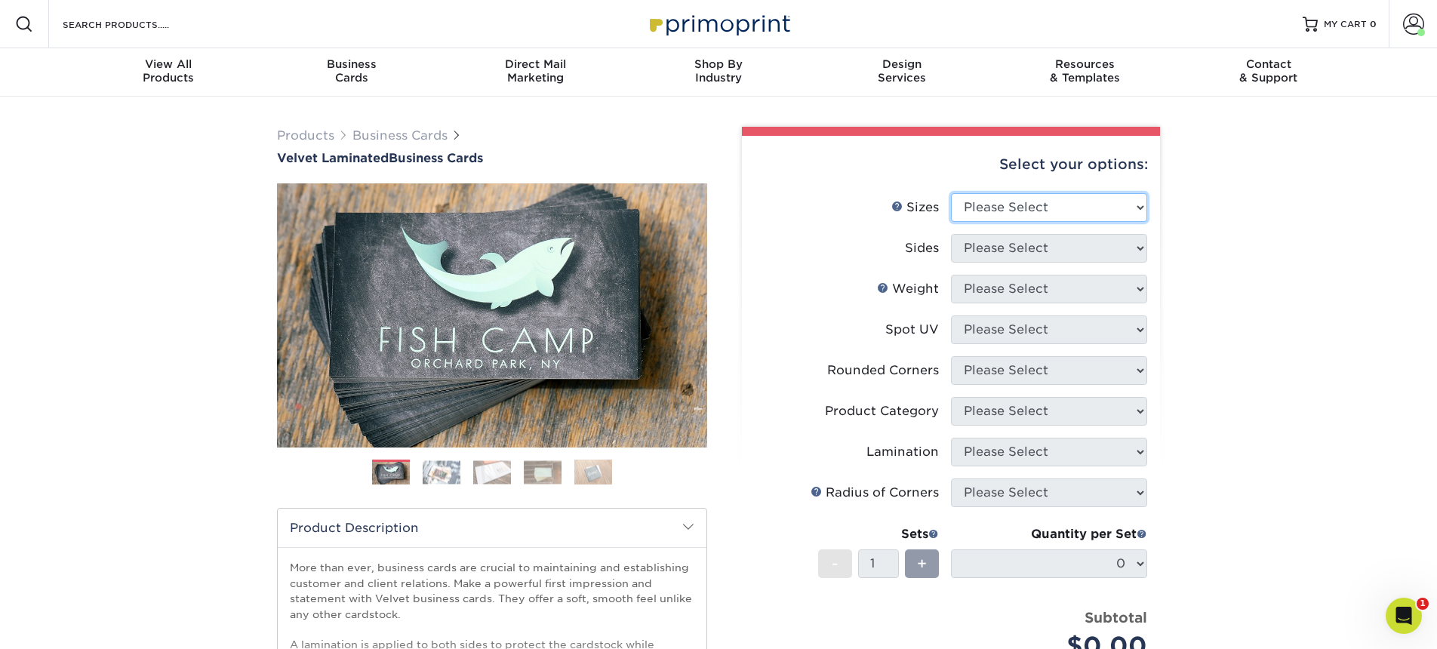
select select "2.00x3.50"
click at [951, 193] on select "Please Select 1.5" x 3.5" - Mini 1.75" x 3.5" - Mini 2" x 2" - Square 2" x 3" -…" at bounding box center [1049, 207] width 196 height 29
select select "13abbda7-1d64-4f25-8bb2-c179b224825d"
click at [951, 234] on select "Please Select Print Both Sides Print Front Only" at bounding box center [1049, 248] width 196 height 29
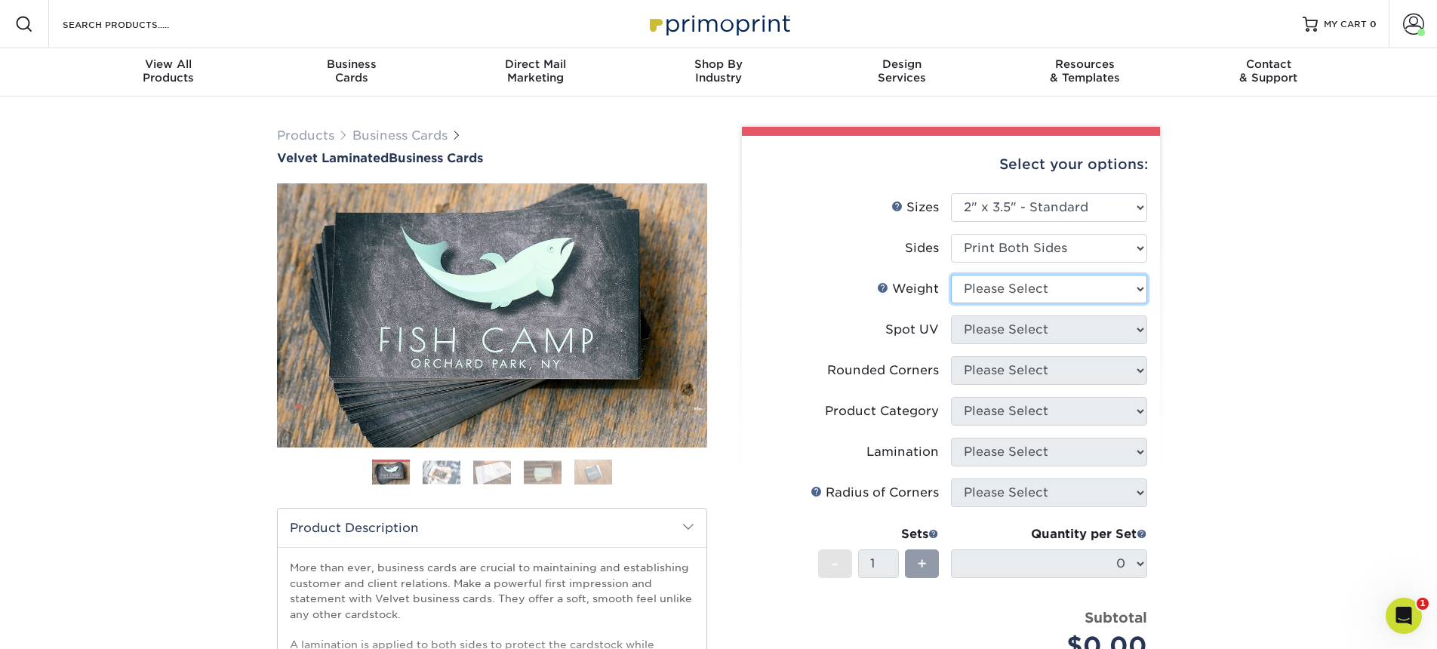
select select "16PT"
click at [951, 275] on select "Please Select 16PT" at bounding box center [1049, 289] width 196 height 29
select select "3"
click at [951, 316] on select "Please Select No Spot UV Front and Back (Both Sides) Front Only Back Only" at bounding box center [1049, 330] width 196 height 29
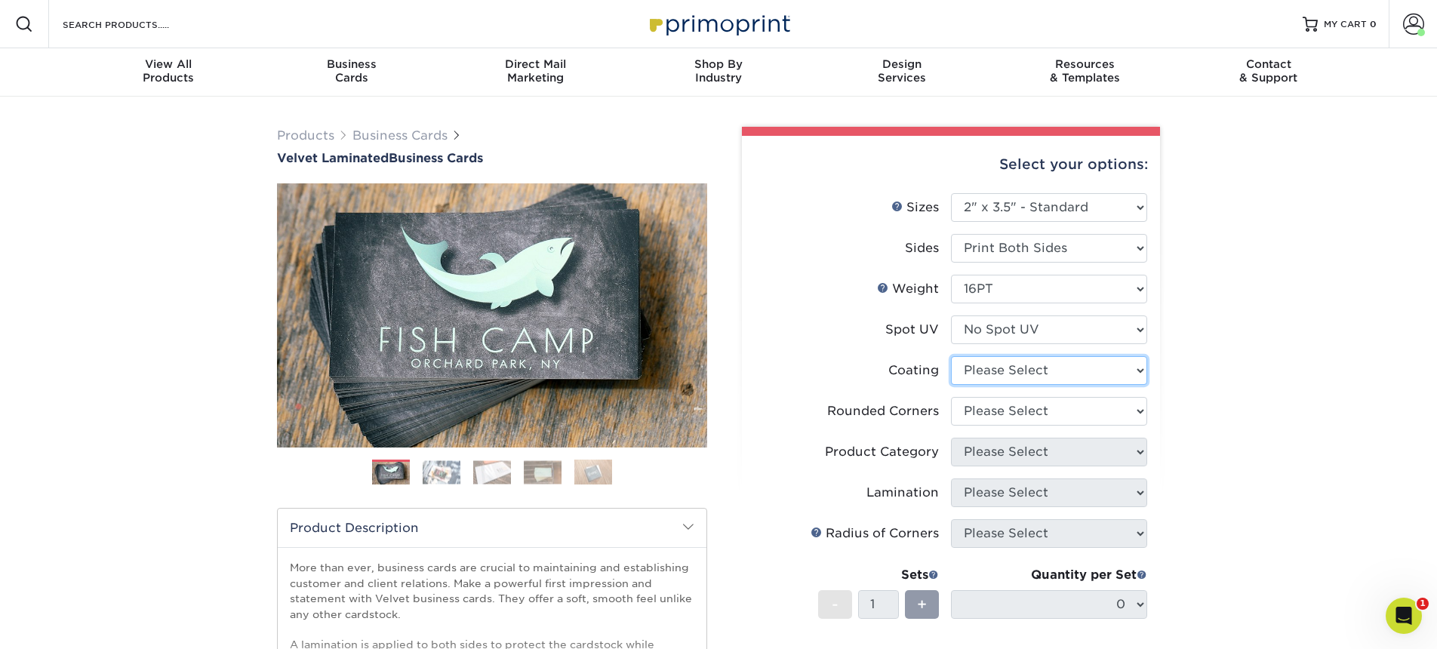
select select "3e7618de-abca-4bda-9f97-8b9129e913d8"
click at [951, 356] on select at bounding box center [1049, 370] width 196 height 29
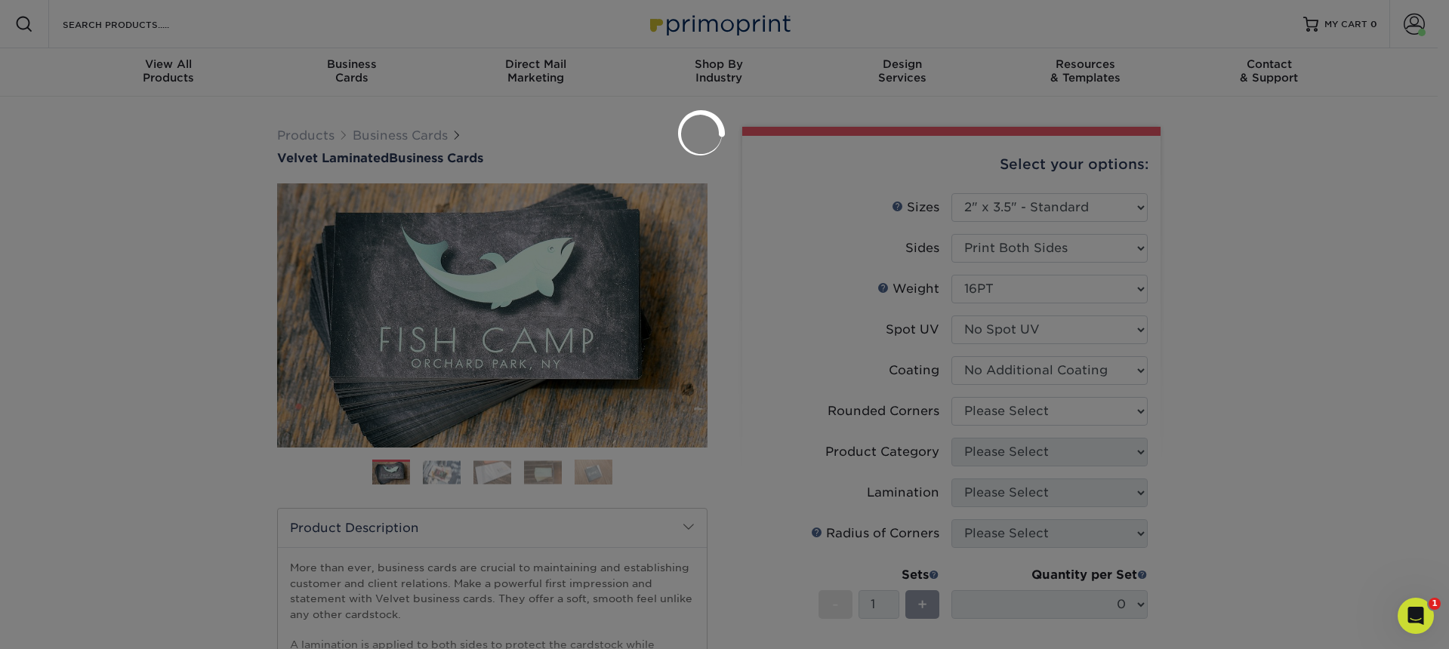
click at [1015, 409] on div at bounding box center [724, 324] width 1449 height 649
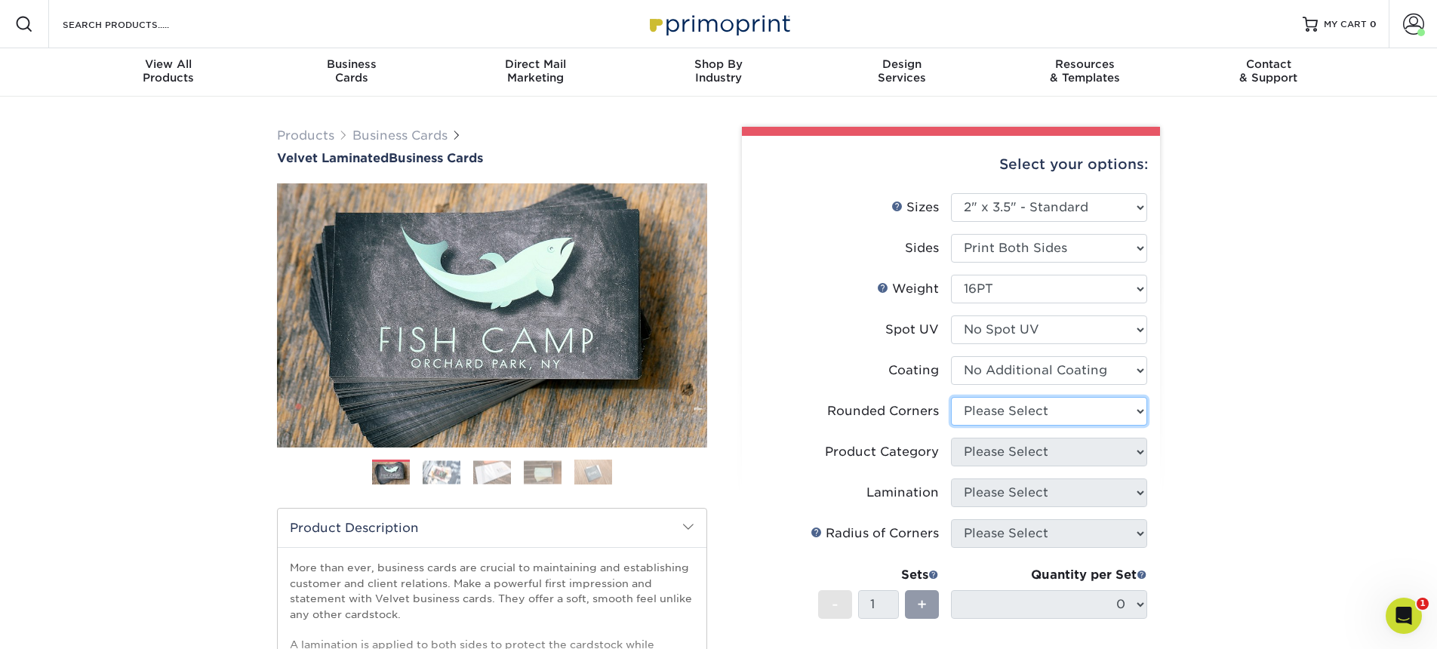
select select "0"
click at [951, 397] on select "Please Select Yes - Round 2 Corners Yes - Round 4 Corners No" at bounding box center [1049, 411] width 196 height 29
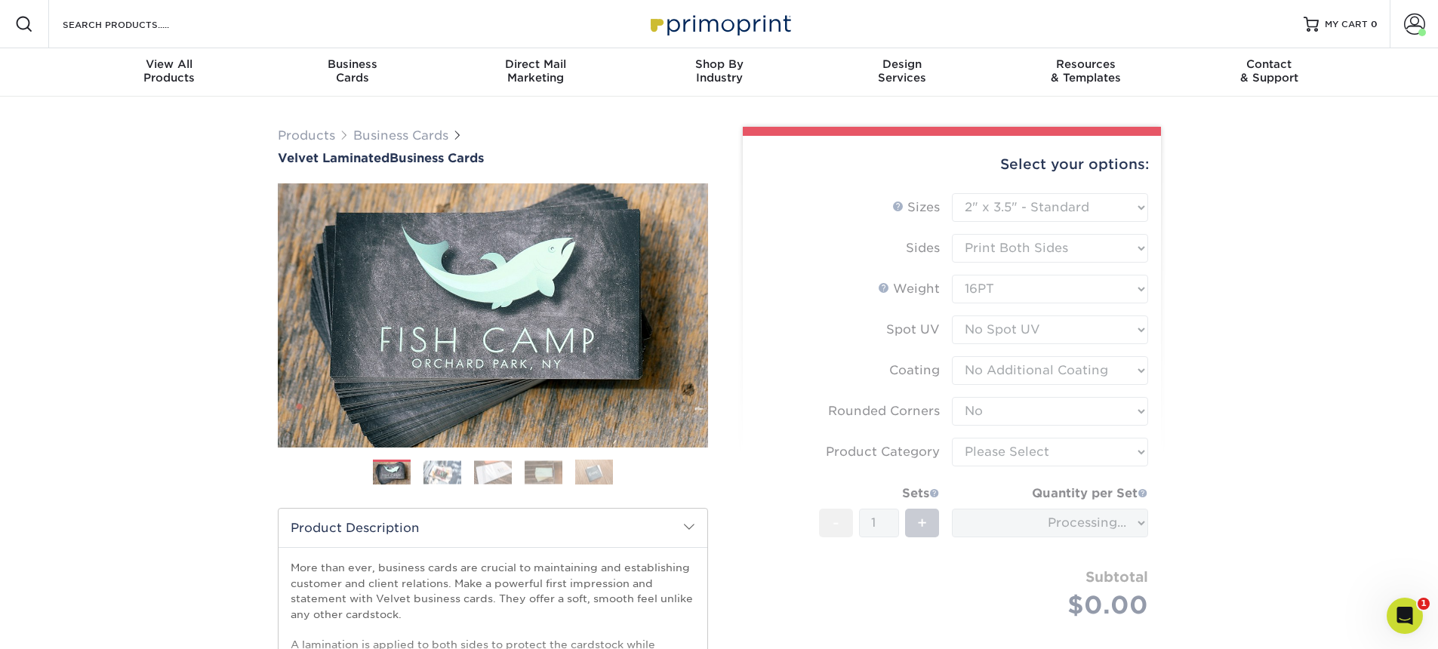
type input "e10fbe35-2ed2-4f12-83cf-243d3d8b8135"
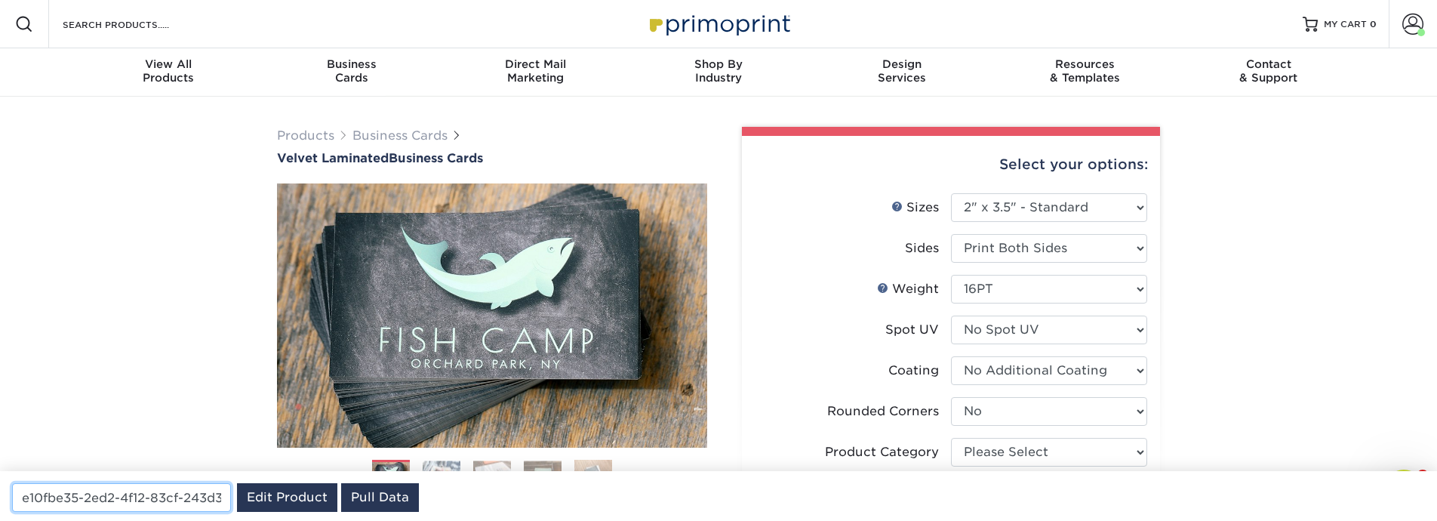
click at [112, 506] on input "e10fbe35-2ed2-4f12-83cf-243d3d8b8135" at bounding box center [121, 497] width 219 height 29
click at [112, 505] on input "e10fbe35-2ed2-4f12-83cf-243d3d8b8135" at bounding box center [121, 497] width 219 height 29
